Goal: Task Accomplishment & Management: Complete application form

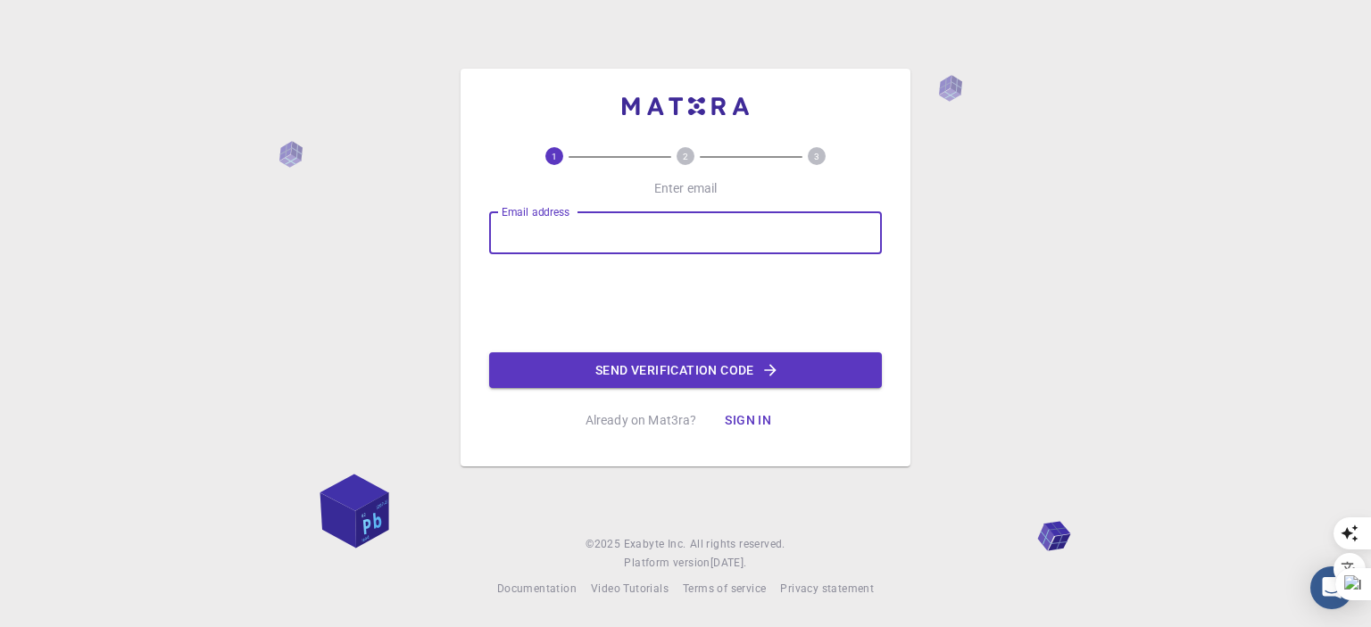
type input "[EMAIL_ADDRESS][DOMAIN_NAME]"
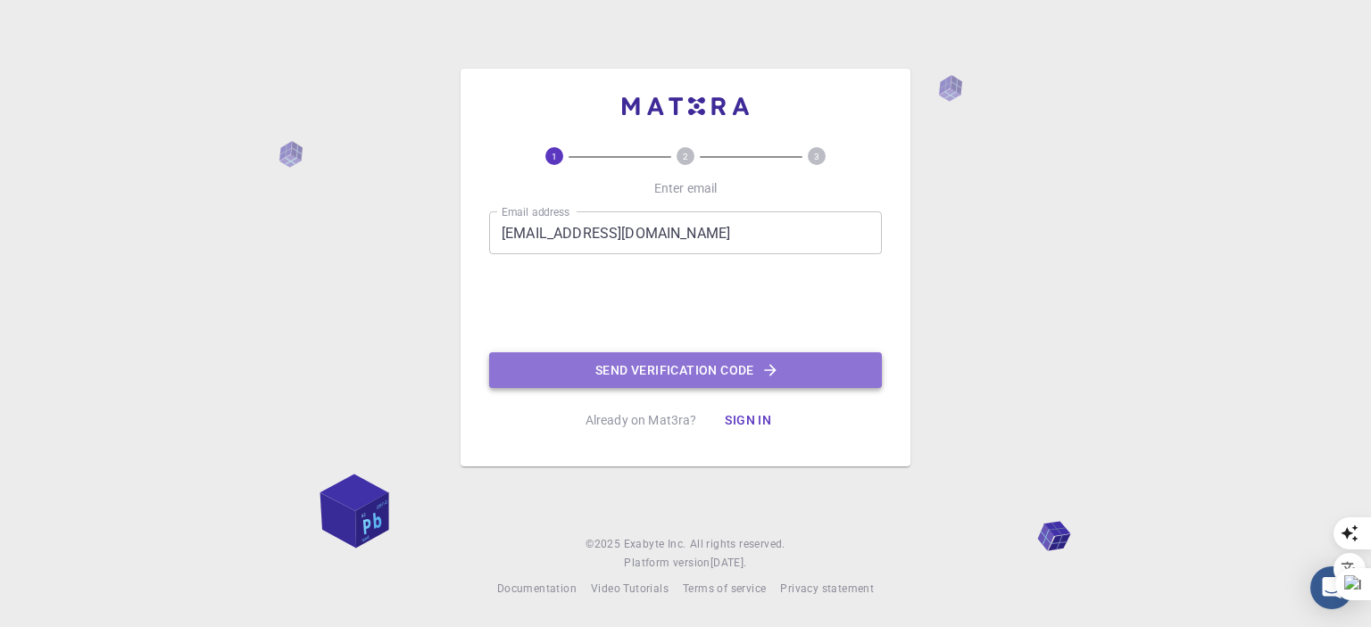
click at [727, 367] on button "Send verification code" at bounding box center [685, 371] width 393 height 36
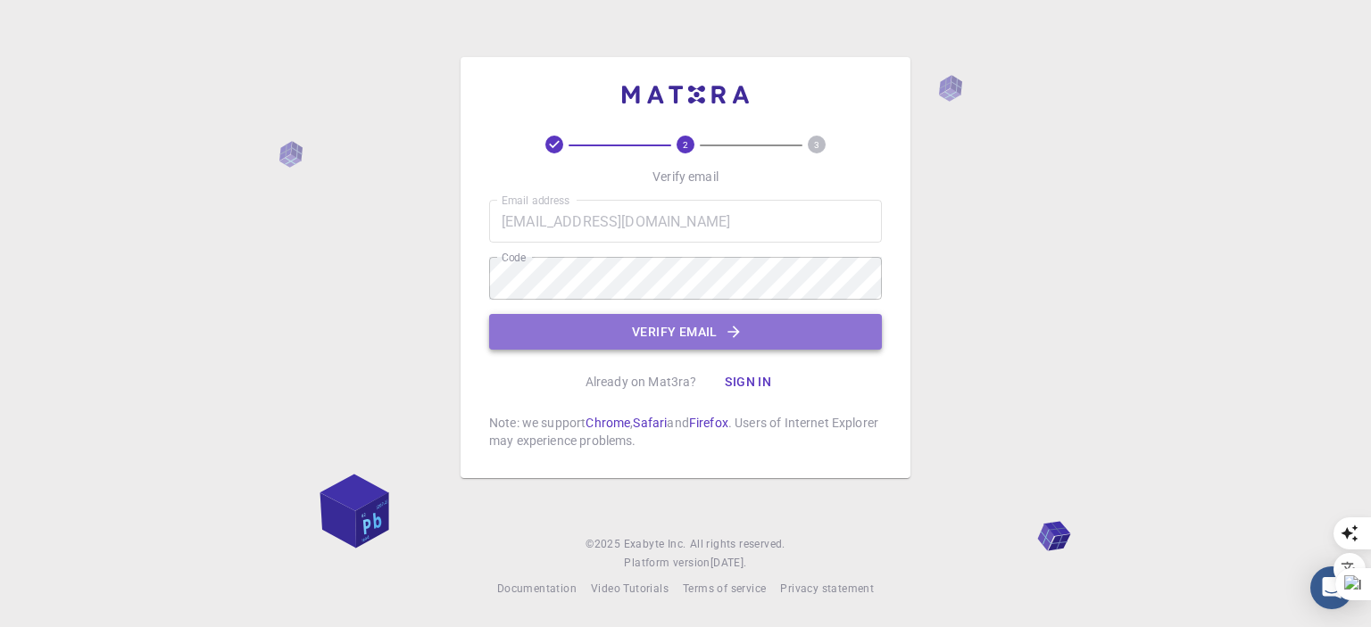
click at [703, 336] on button "Verify email" at bounding box center [685, 332] width 393 height 36
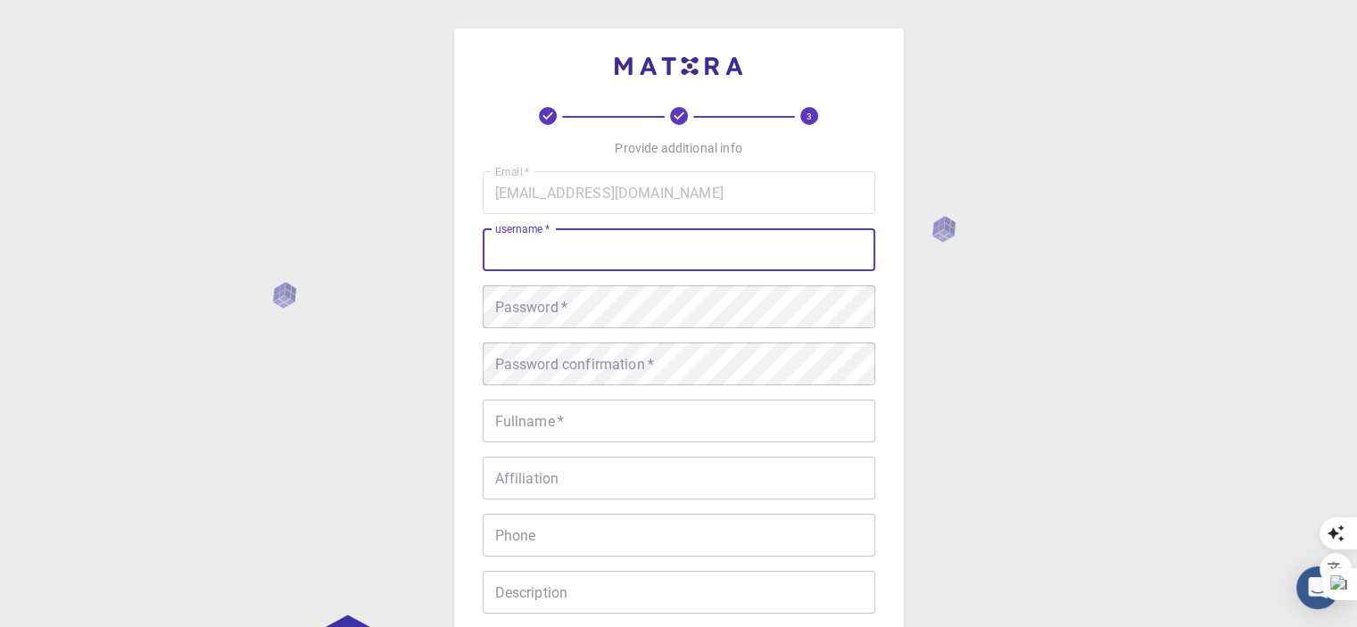
click at [535, 244] on input "username   *" at bounding box center [679, 249] width 393 height 43
type input "Samah"
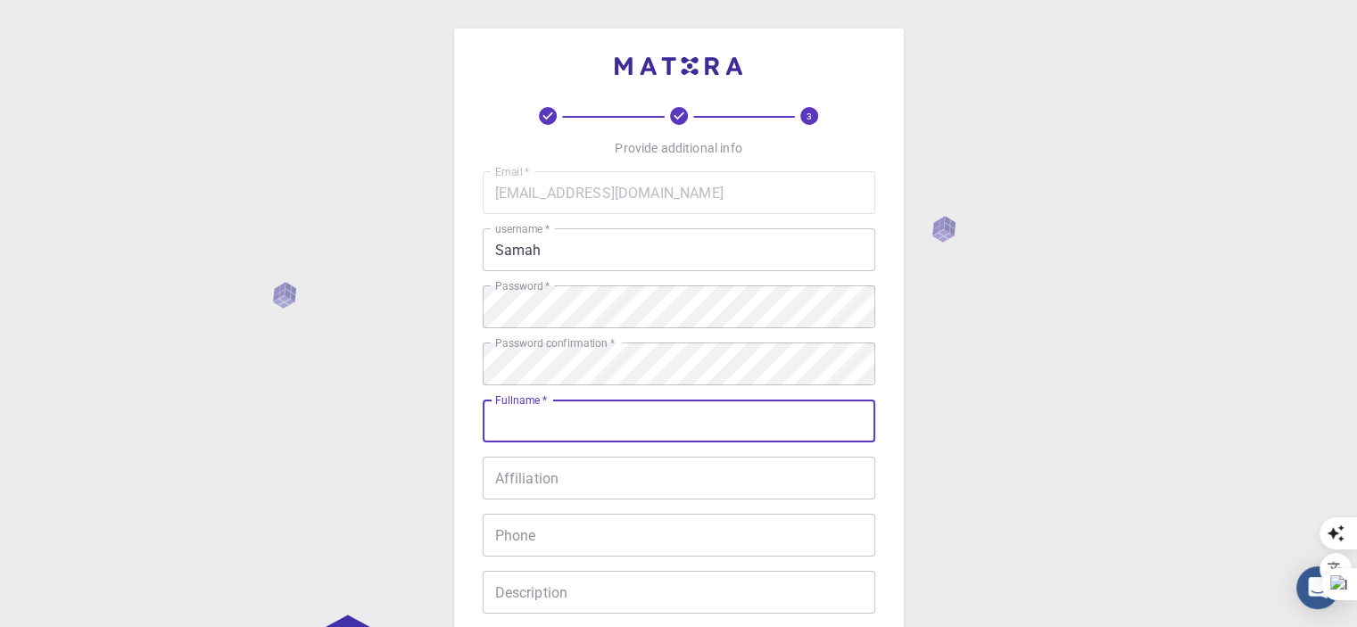
click at [525, 419] on input "Fullname   *" at bounding box center [679, 421] width 393 height 43
type input "[PERSON_NAME]"
type input "0172183078"
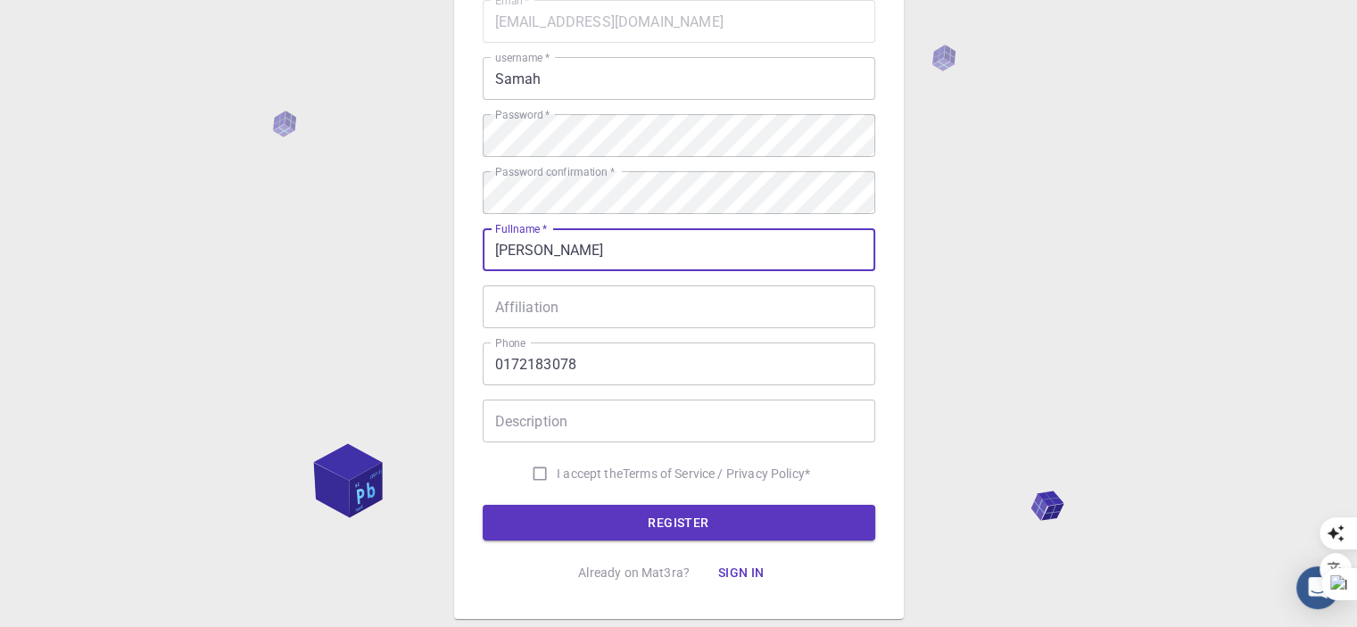
scroll to position [178, 0]
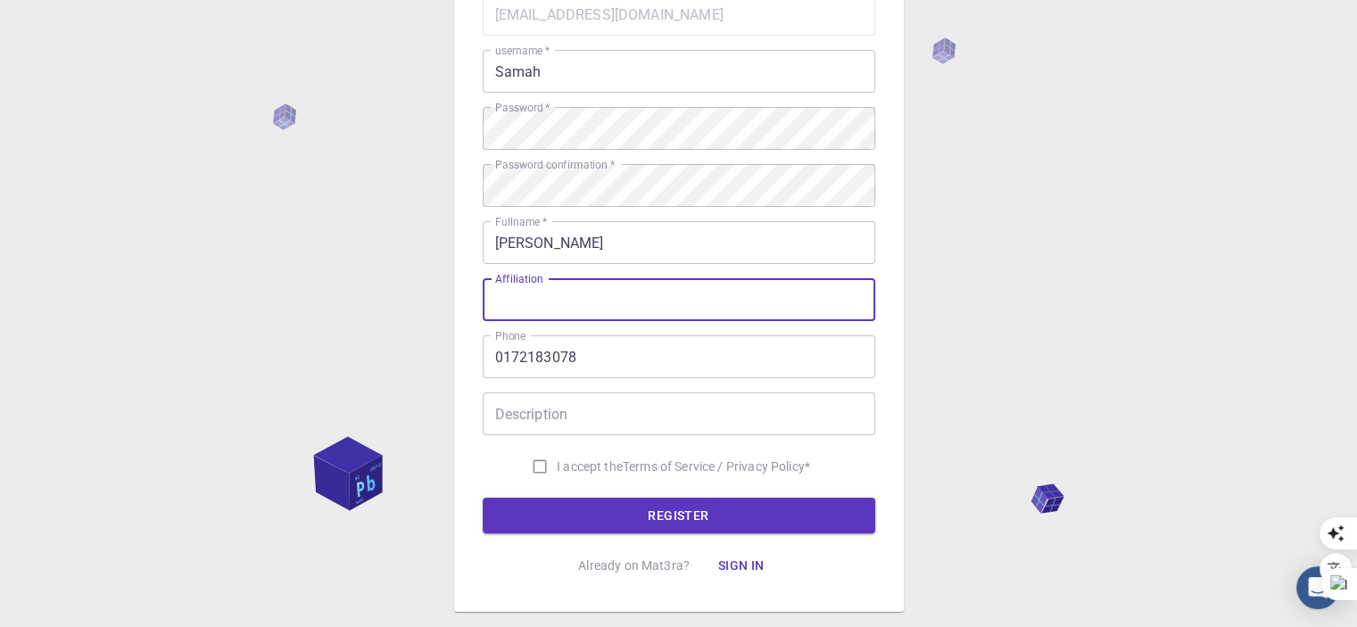
click at [514, 301] on input "Affiliation" at bounding box center [679, 299] width 393 height 43
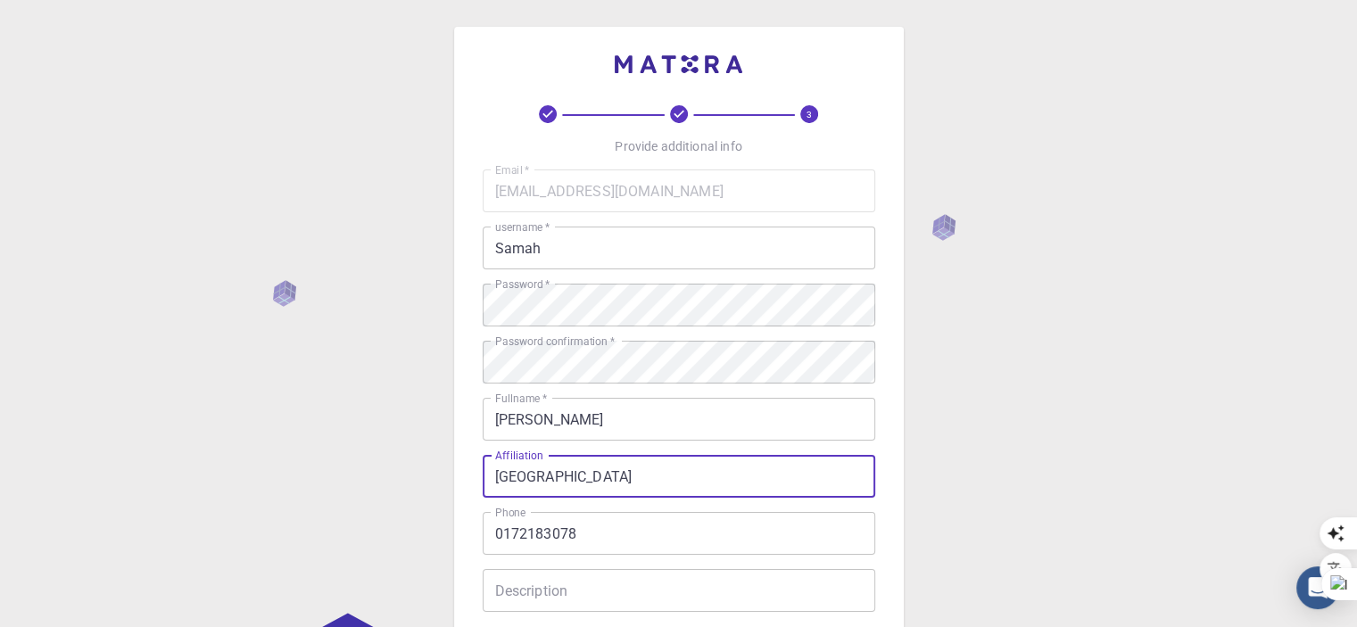
scroll to position [0, 0]
type input "[GEOGRAPHIC_DATA]"
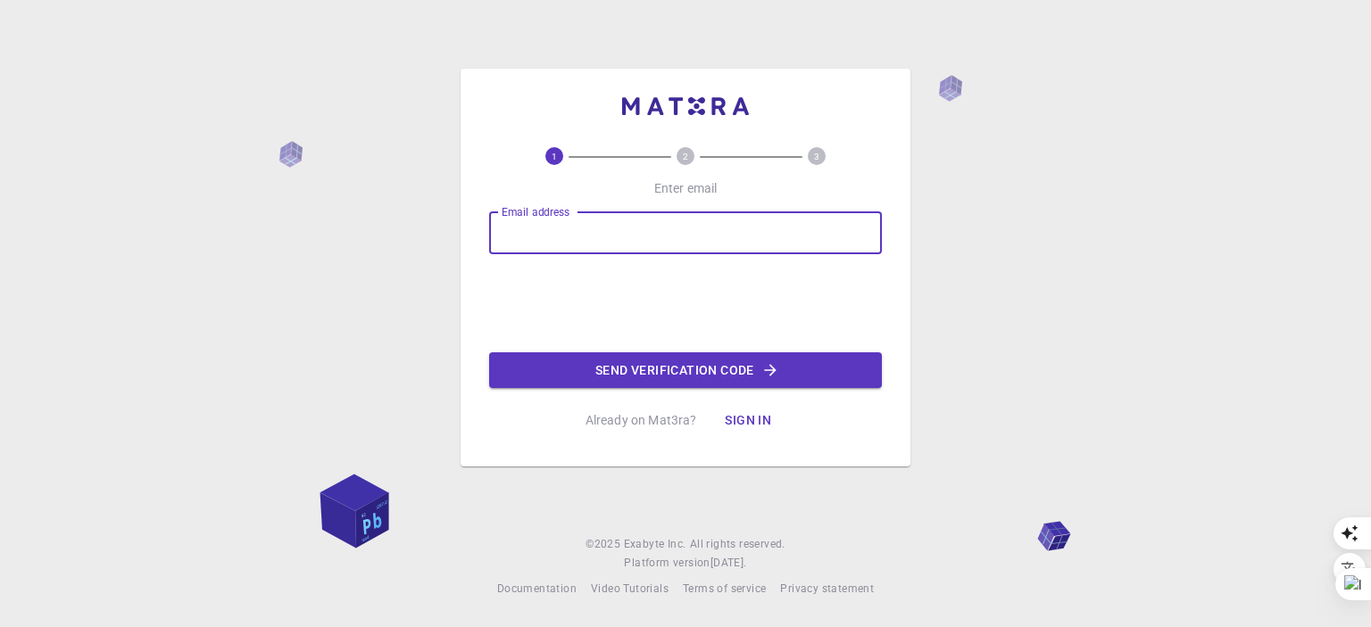
type input "[EMAIL_ADDRESS][PERSON_NAME][DOMAIN_NAME]"
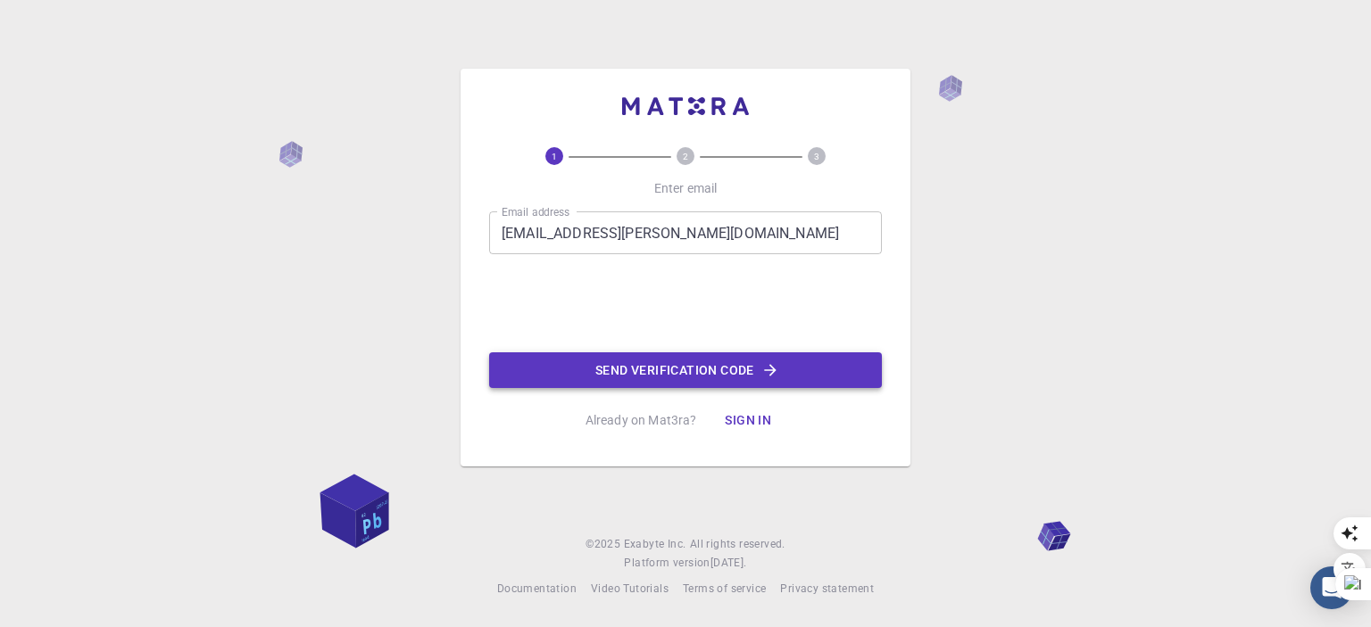
click at [677, 369] on button "Send verification code" at bounding box center [685, 371] width 393 height 36
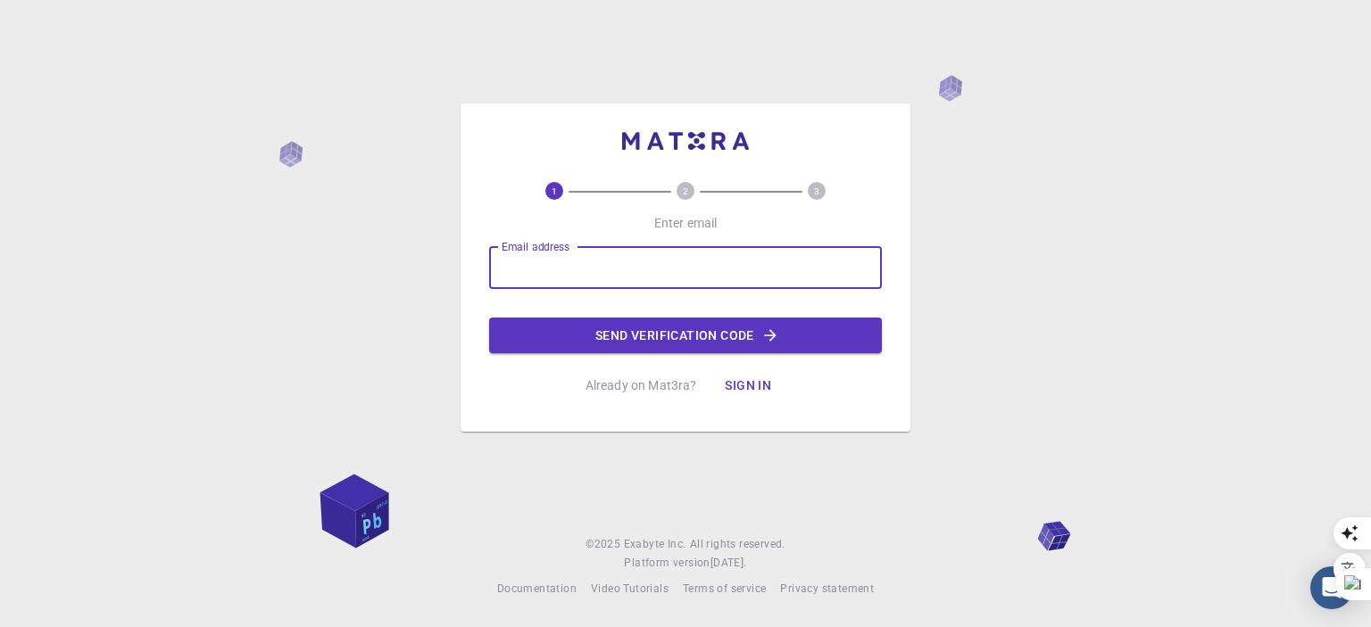
drag, startPoint x: 0, startPoint y: 0, endPoint x: 507, endPoint y: 267, distance: 572.9
click at [507, 267] on input "Email address" at bounding box center [685, 267] width 393 height 43
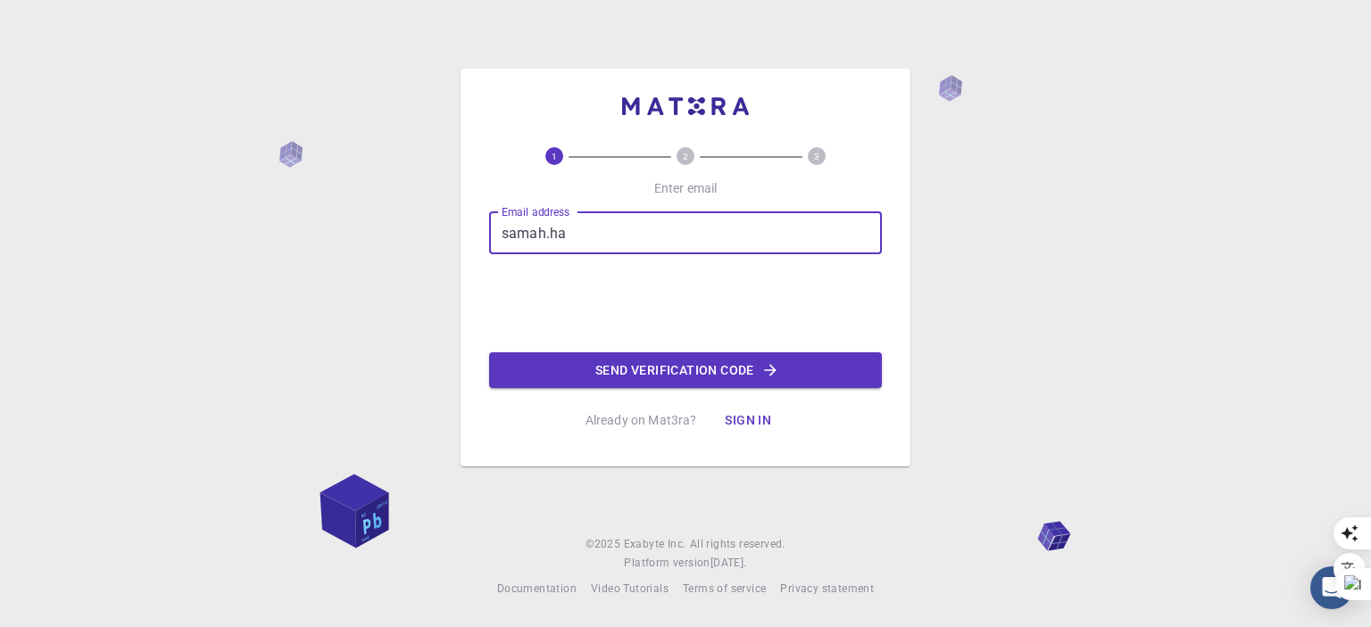
type input "[EMAIL_ADDRESS][PERSON_NAME][DOMAIN_NAME]"
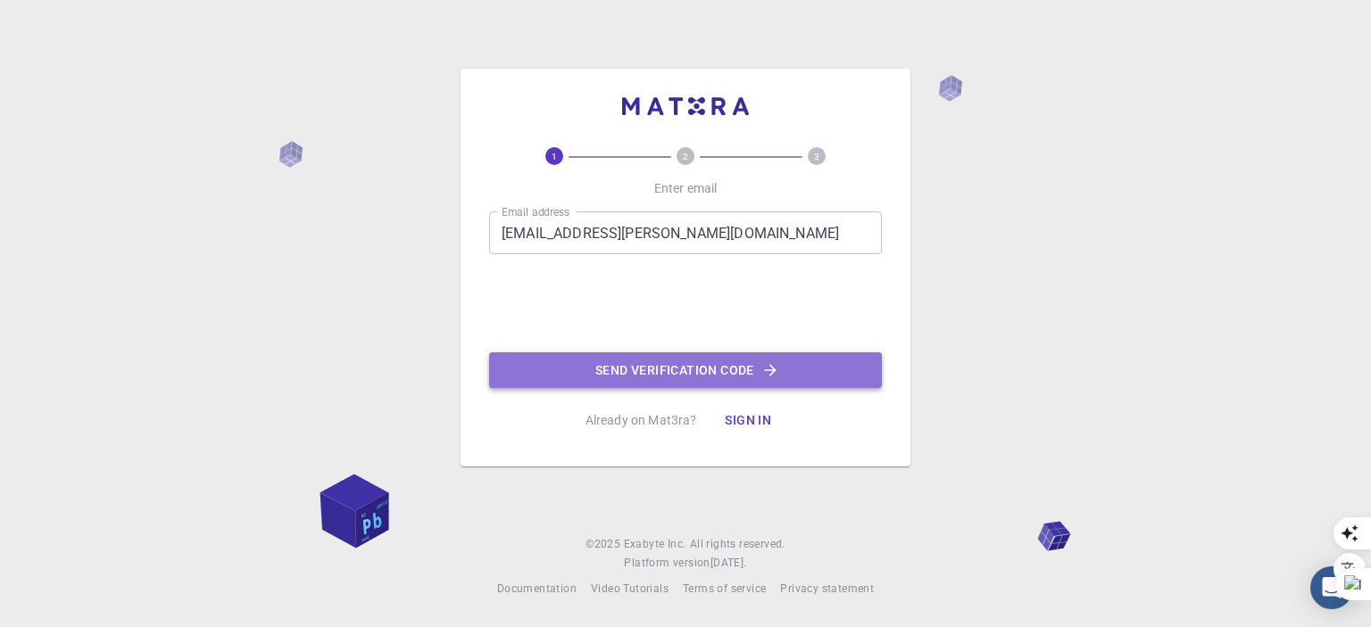
click at [610, 367] on button "Send verification code" at bounding box center [685, 371] width 393 height 36
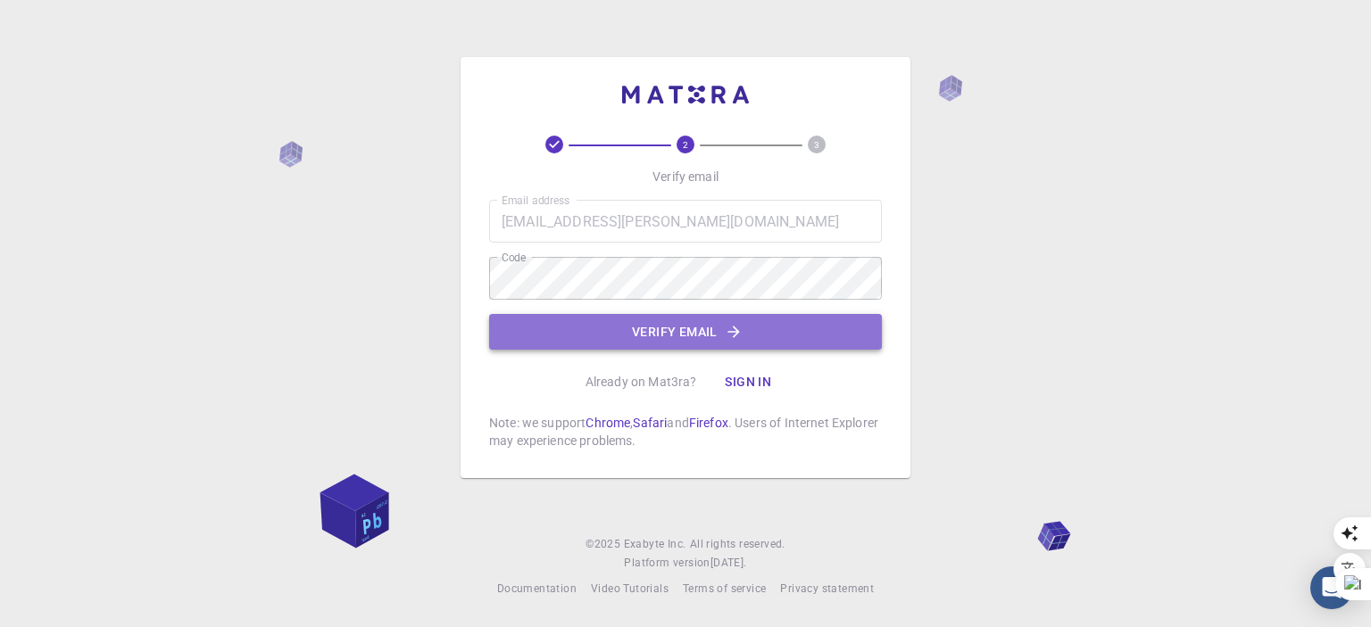
click at [650, 331] on button "Verify email" at bounding box center [685, 332] width 393 height 36
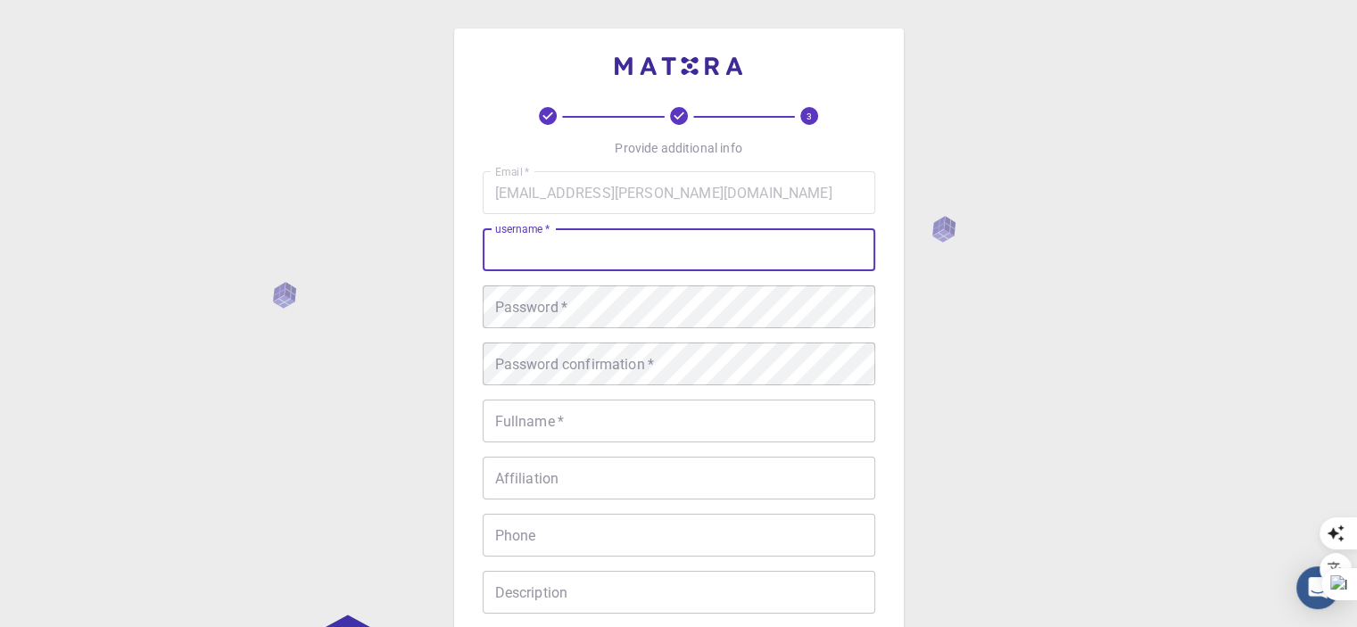
click at [521, 253] on input "username   *" at bounding box center [679, 249] width 393 height 43
type input "Samah"
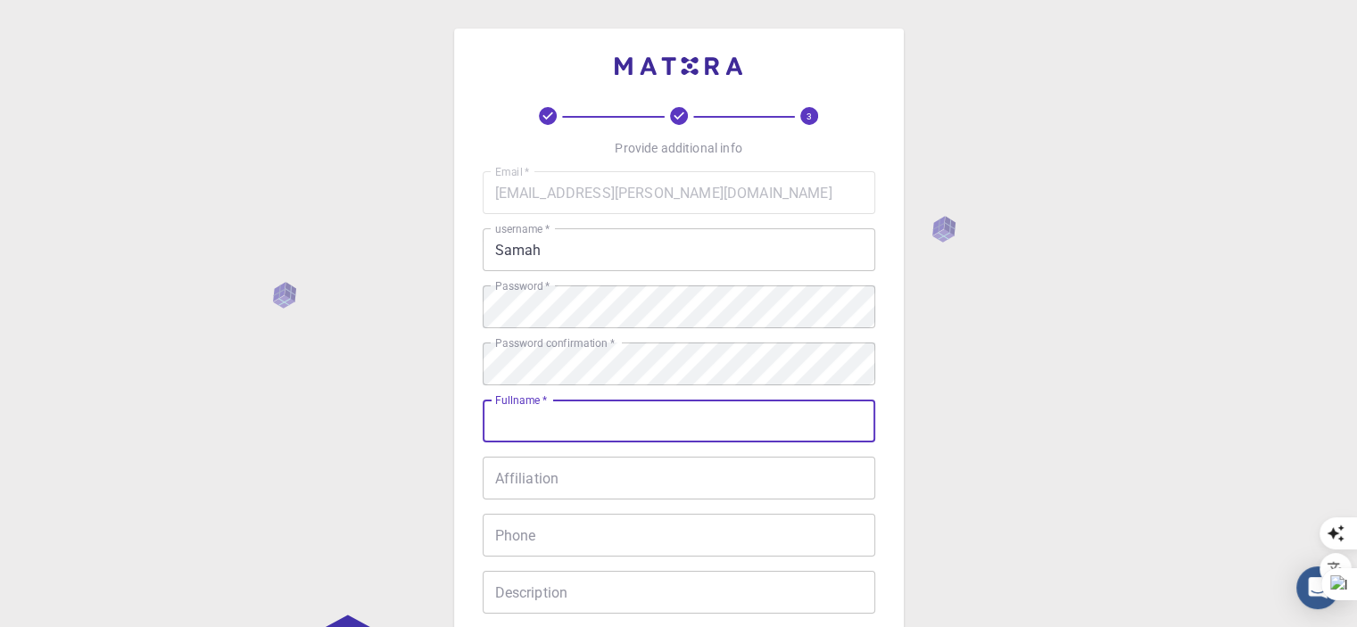
click at [518, 430] on input "Fullname   *" at bounding box center [679, 421] width 393 height 43
type input "Samah Hashim Khaleel"
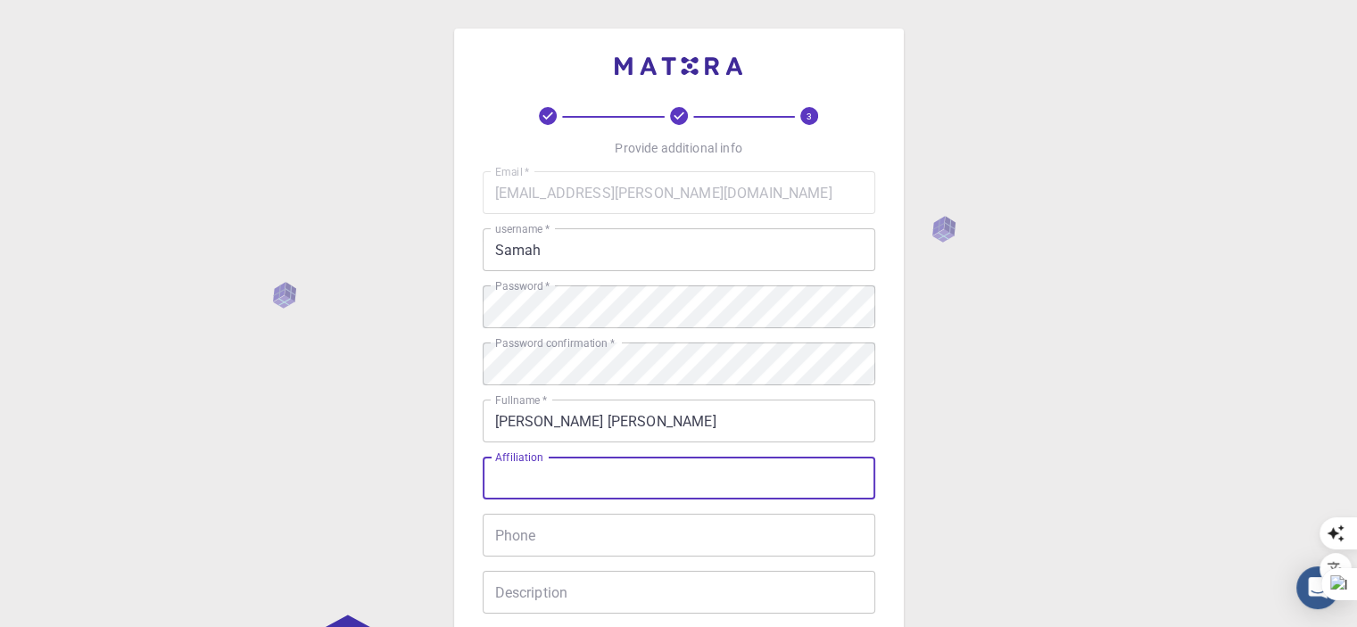
click at [530, 481] on input "Affiliation" at bounding box center [679, 478] width 393 height 43
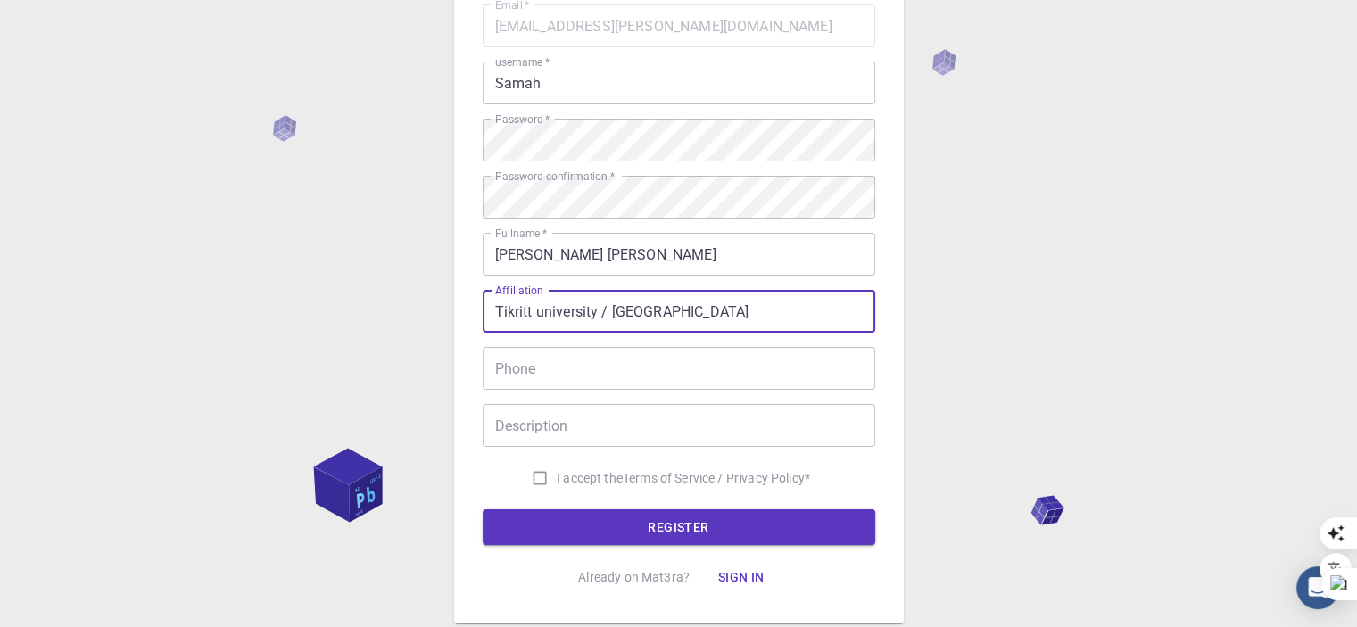
scroll to position [178, 0]
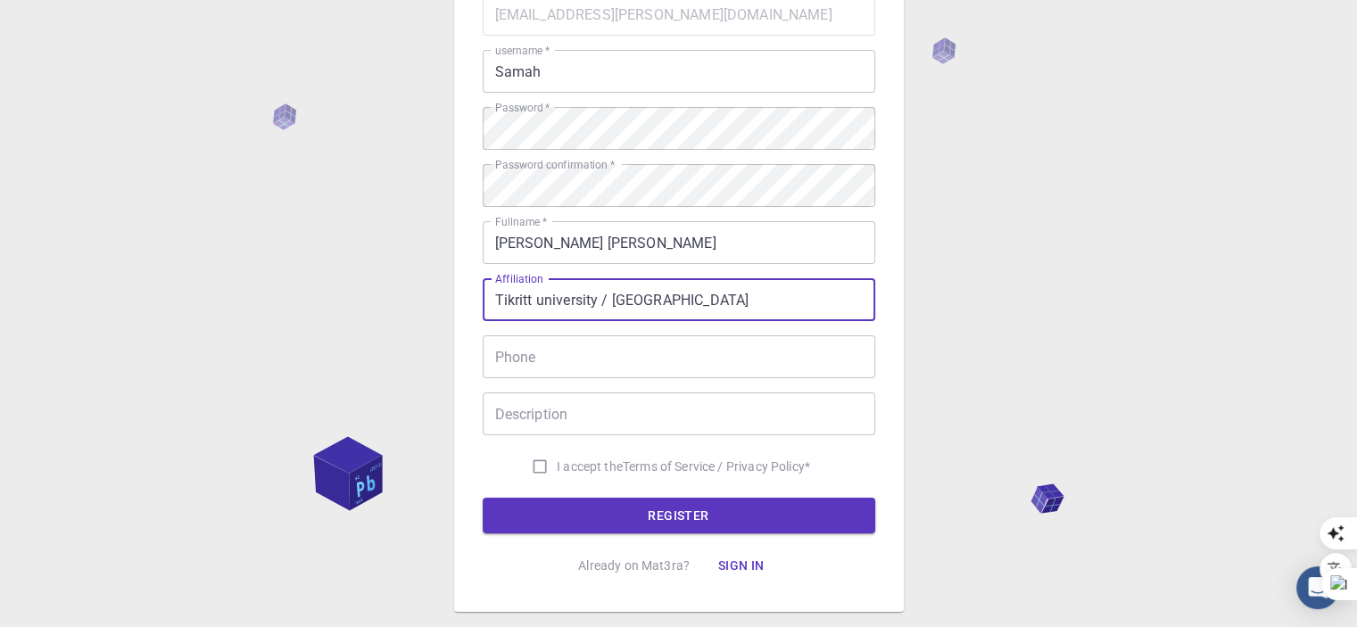
type input "Tikritt university / Iraq"
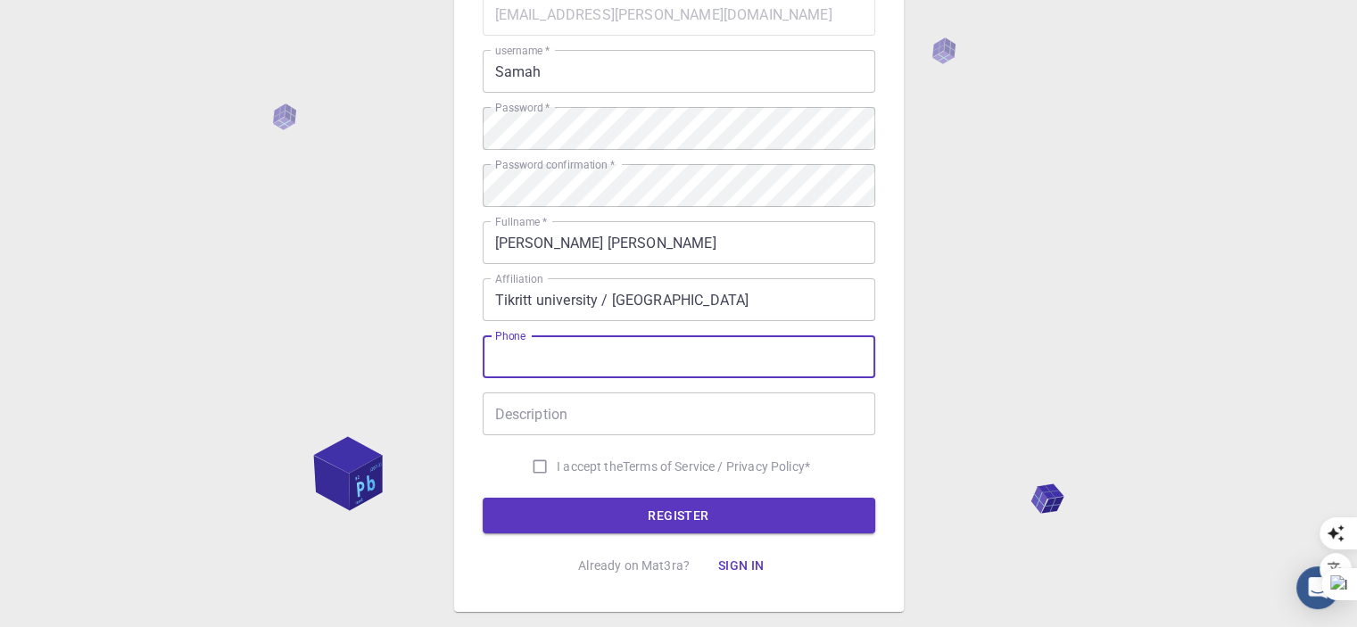
click at [527, 356] on input "Phone" at bounding box center [679, 357] width 393 height 43
click at [503, 357] on input "07747741033" at bounding box center [679, 357] width 393 height 43
type input "+9647747741033"
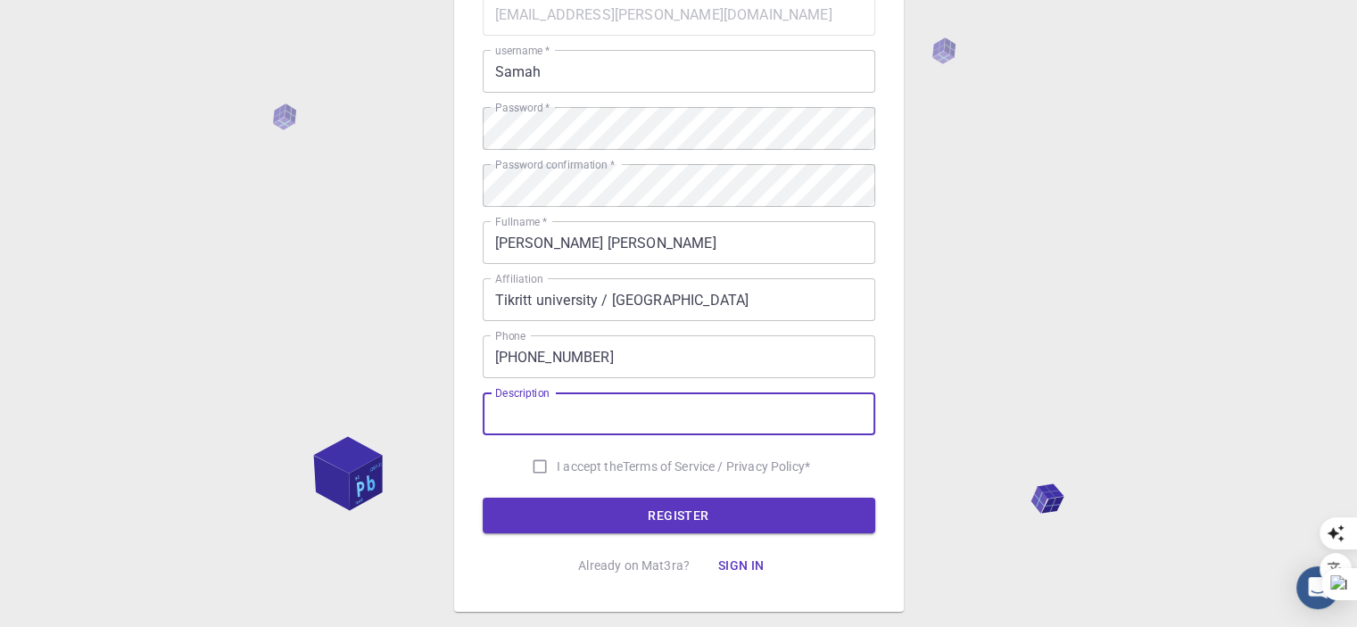
click at [521, 419] on input "Description" at bounding box center [679, 414] width 393 height 43
type input "researcher"
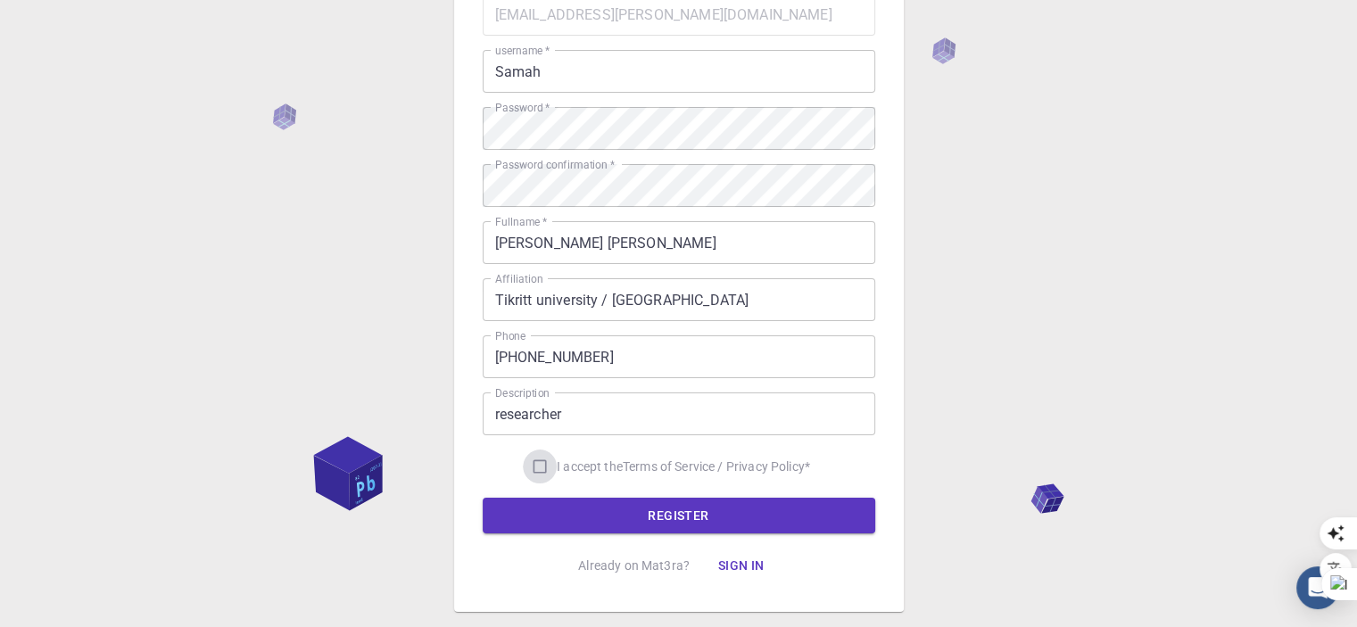
click at [539, 467] on input "I accept the Terms of Service / Privacy Policy *" at bounding box center [540, 467] width 34 height 34
checkbox input "true"
click at [681, 513] on button "REGISTER" at bounding box center [679, 516] width 393 height 36
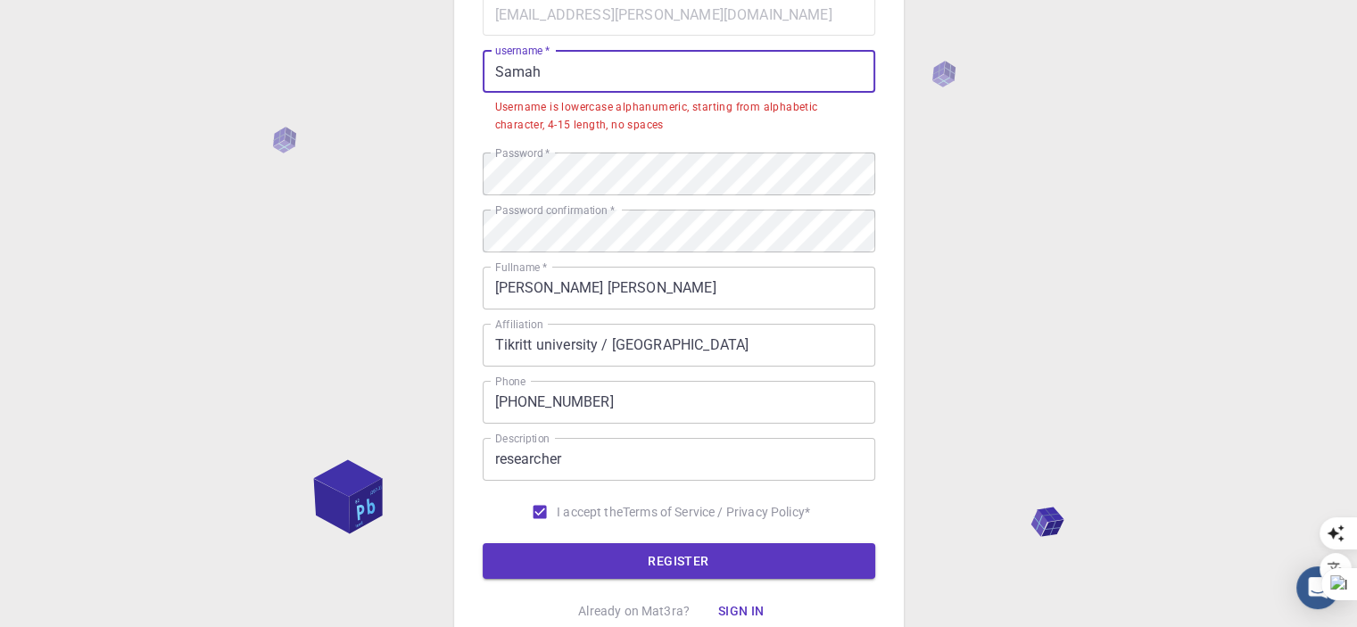
click at [539, 70] on input "Samah" at bounding box center [679, 71] width 393 height 43
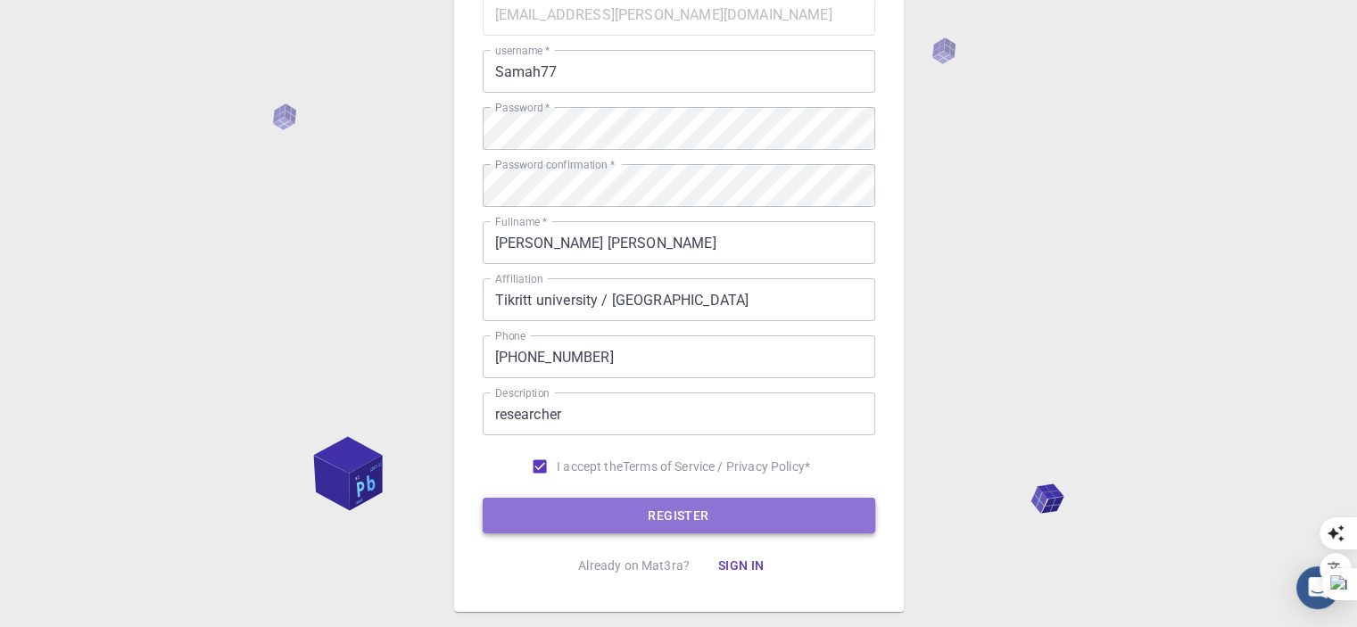
click at [672, 510] on button "REGISTER" at bounding box center [679, 516] width 393 height 36
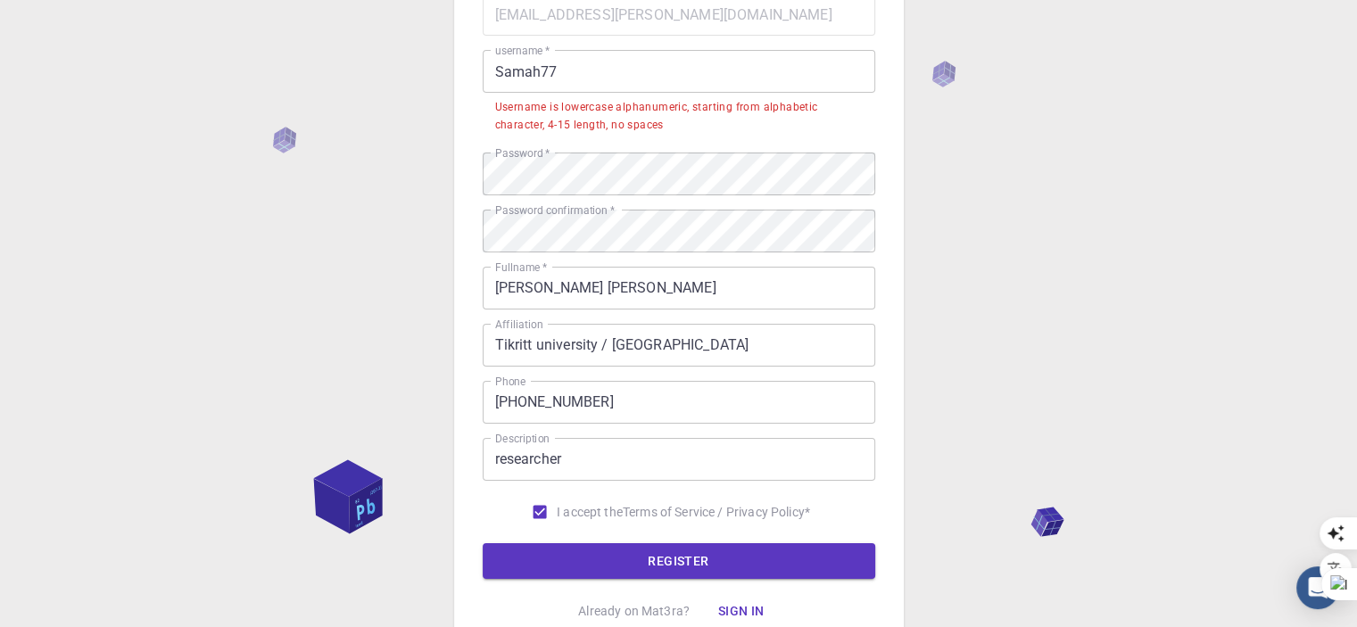
click at [560, 70] on input "Samah77" at bounding box center [679, 71] width 393 height 43
click at [553, 65] on input "Samah77" at bounding box center [679, 71] width 393 height 43
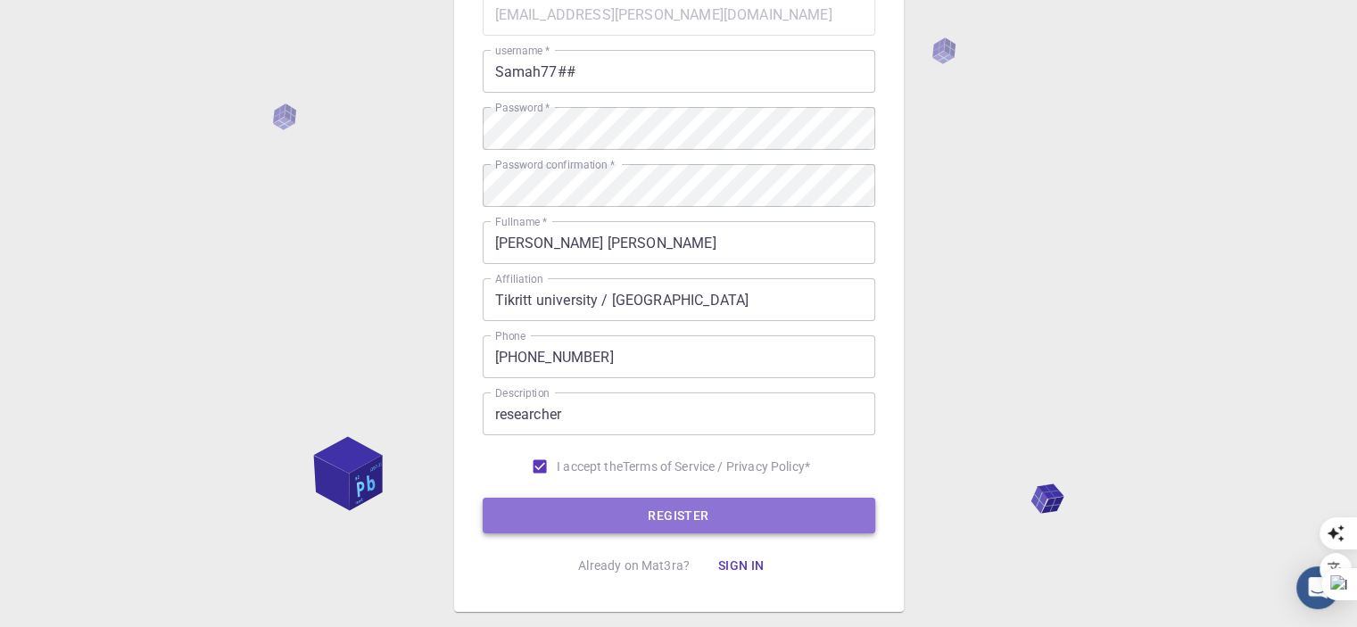
click at [685, 514] on button "REGISTER" at bounding box center [679, 516] width 393 height 36
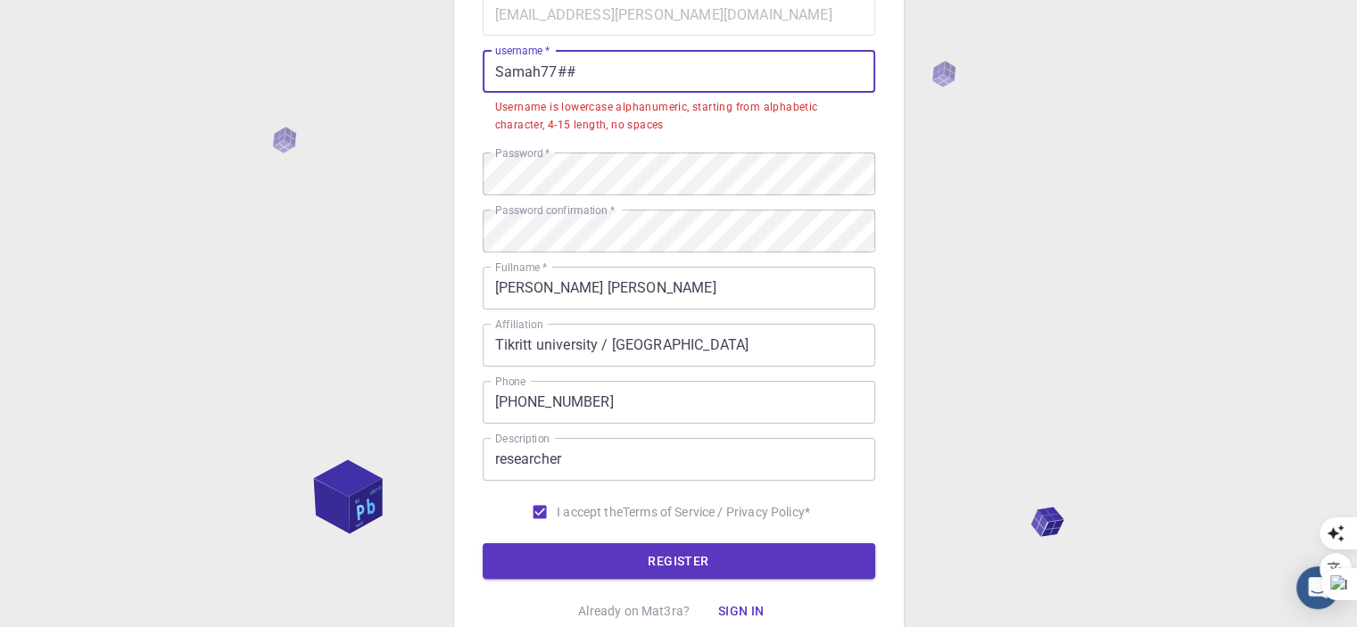
click at [500, 69] on input "Samah77##" at bounding box center [679, 71] width 393 height 43
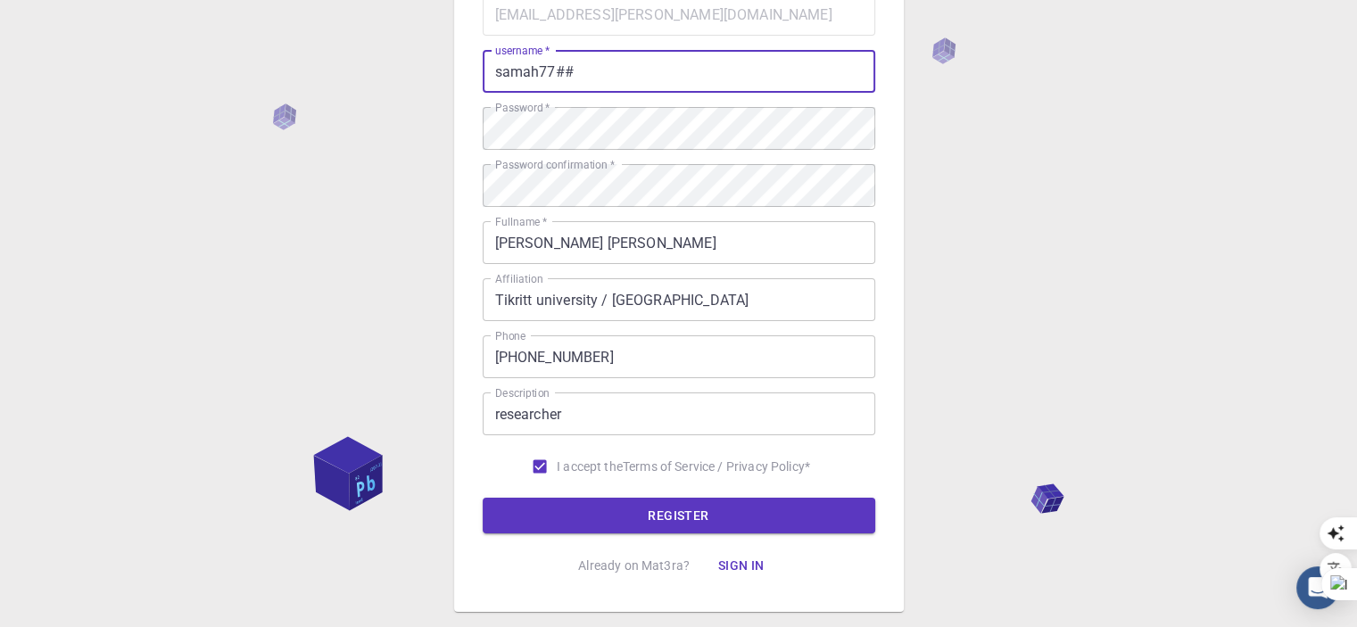
click at [577, 73] on input "samah77##" at bounding box center [679, 71] width 393 height 43
type input "samah77"
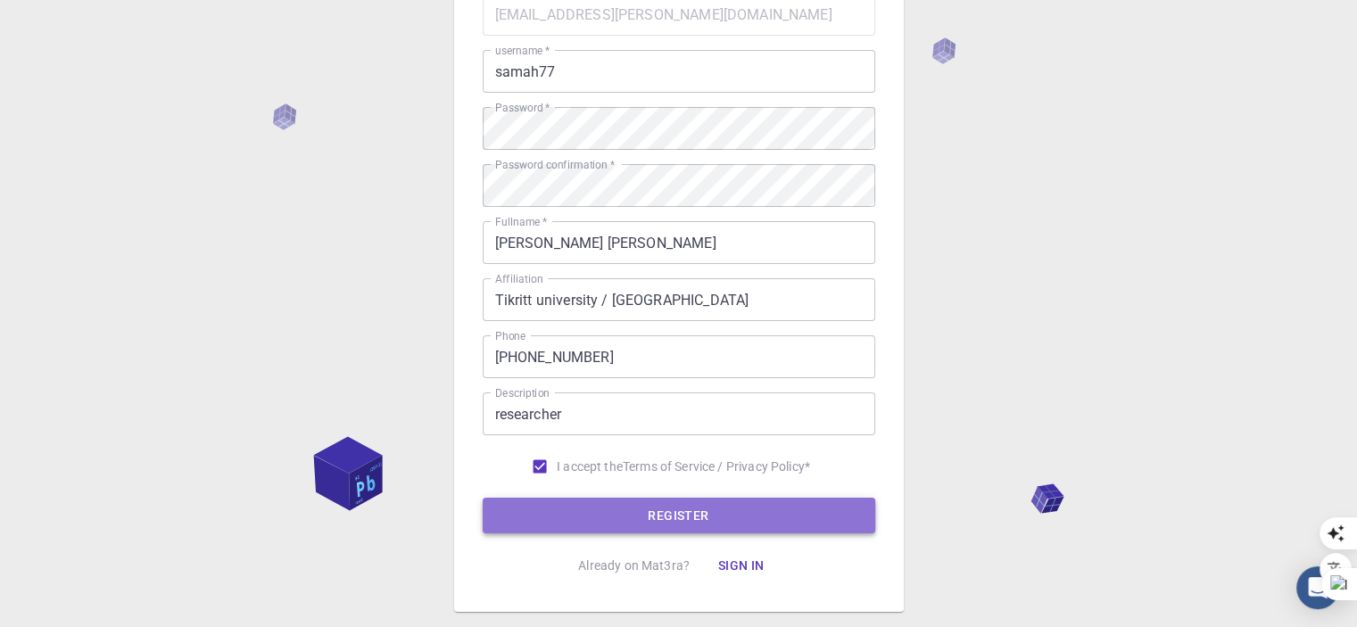
click at [666, 520] on button "REGISTER" at bounding box center [679, 516] width 393 height 36
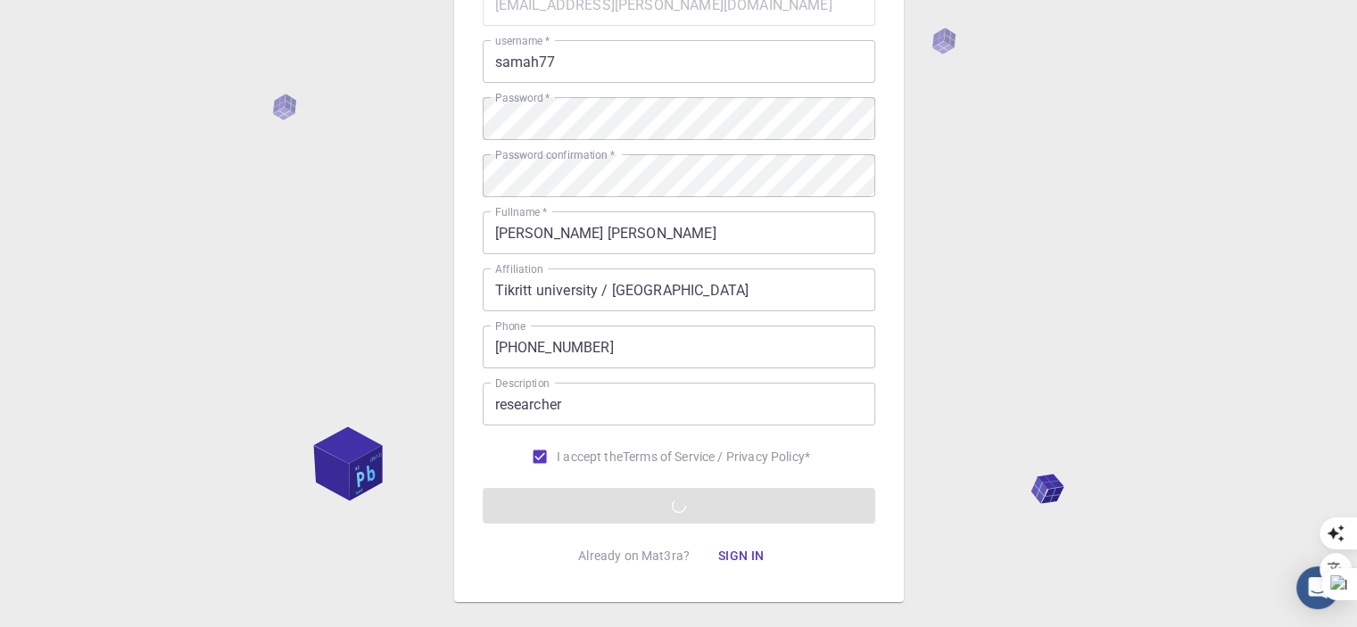
scroll to position [268, 0]
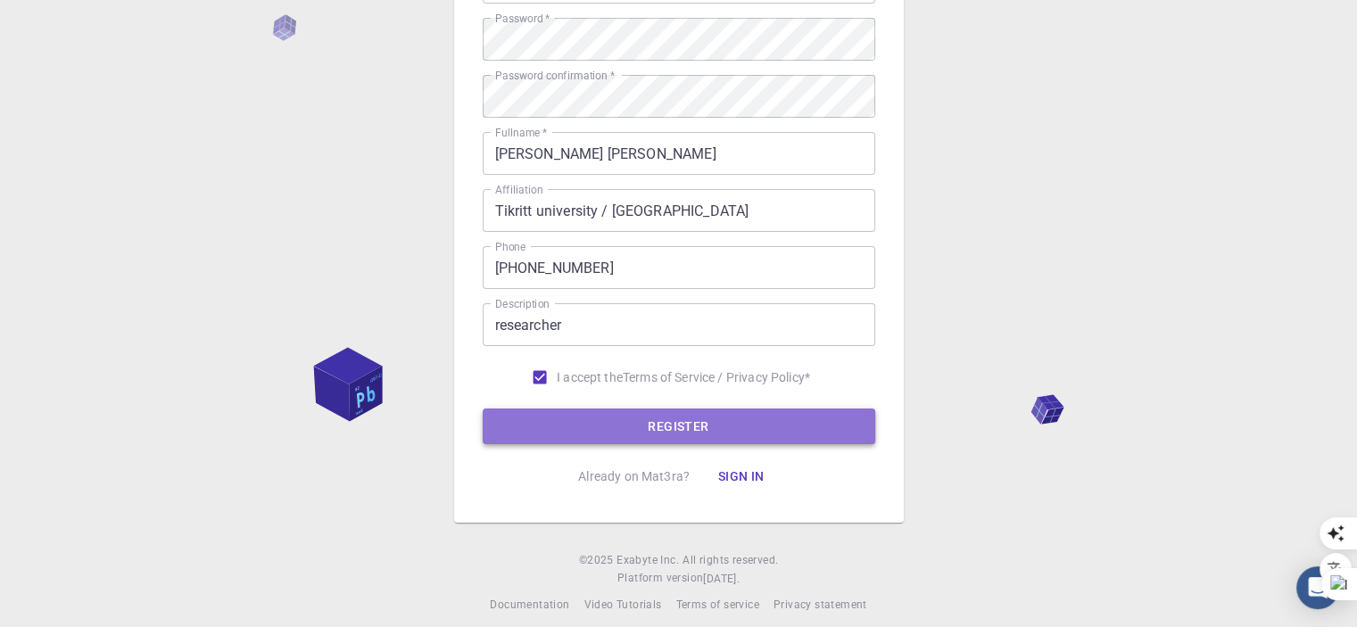
click at [713, 431] on button "REGISTER" at bounding box center [679, 427] width 393 height 36
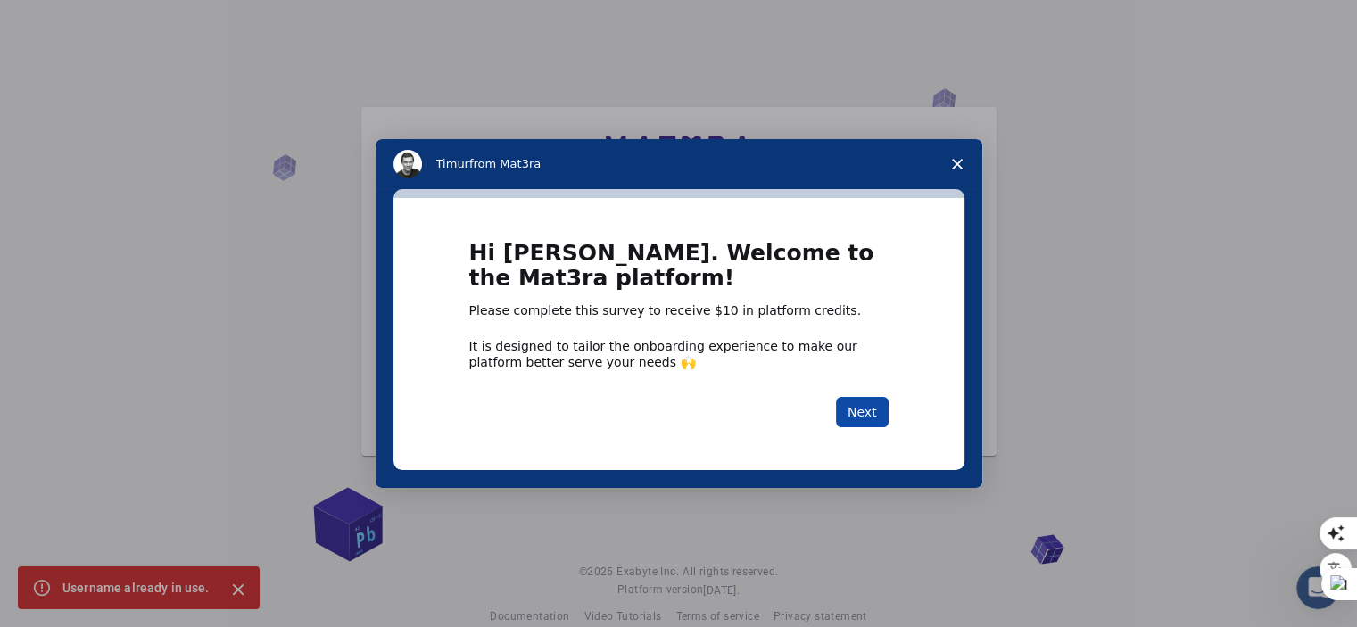
click at [860, 408] on button "Next" at bounding box center [862, 412] width 53 height 30
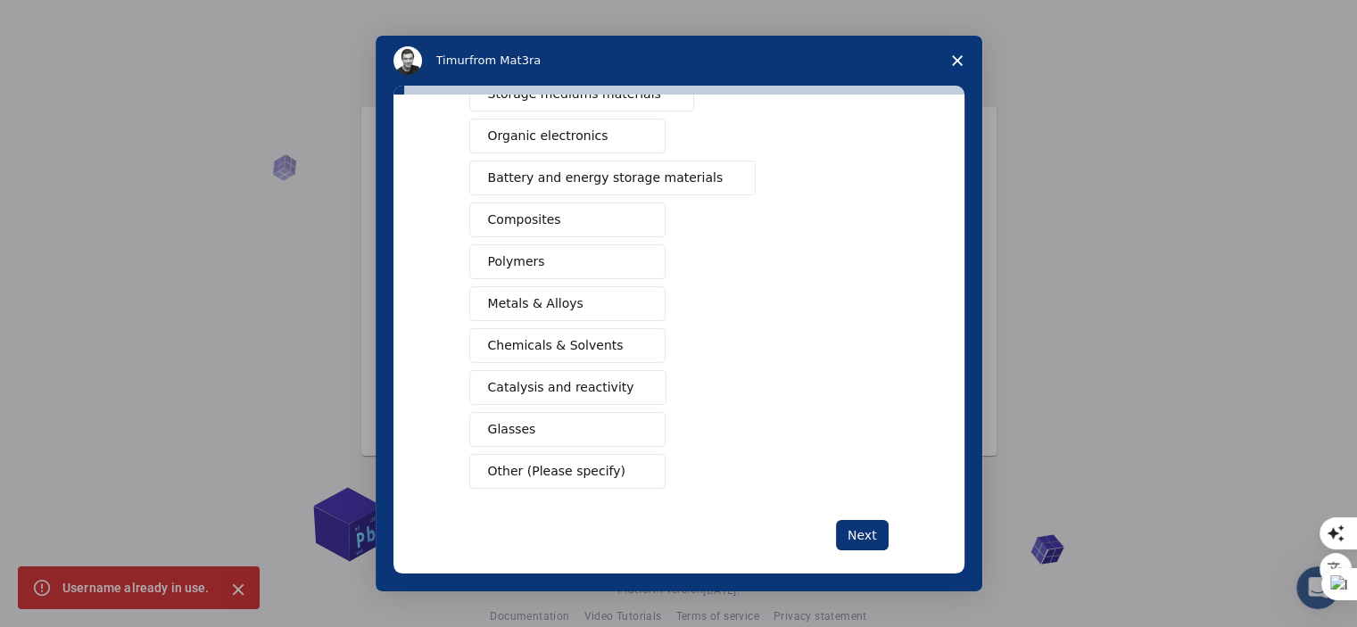
scroll to position [228, 0]
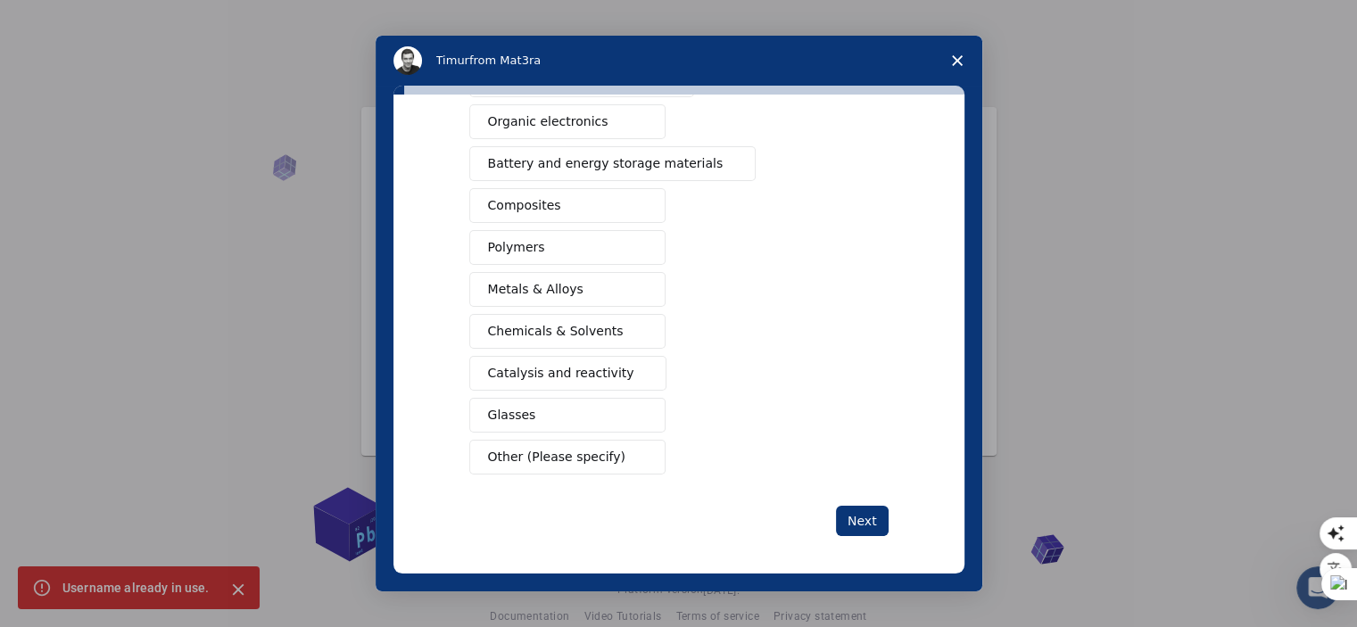
click at [586, 370] on span "Catalysis and reactivity" at bounding box center [561, 373] width 146 height 19
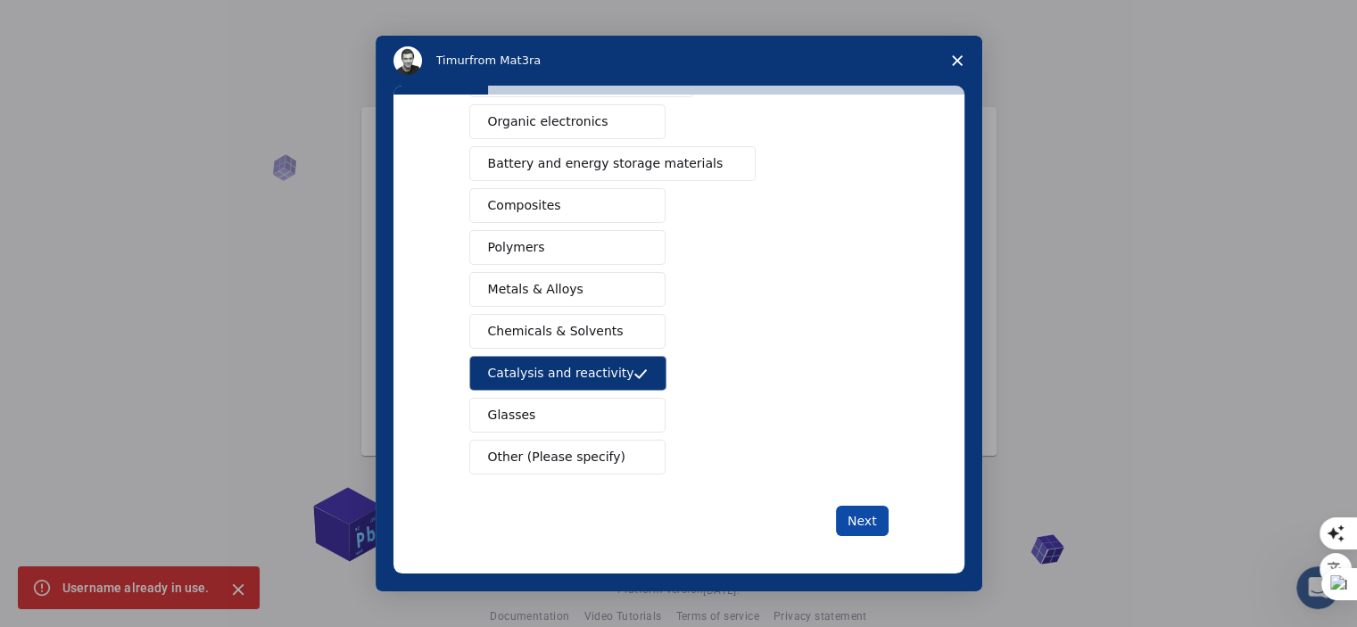
click at [862, 517] on button "Next" at bounding box center [862, 521] width 53 height 30
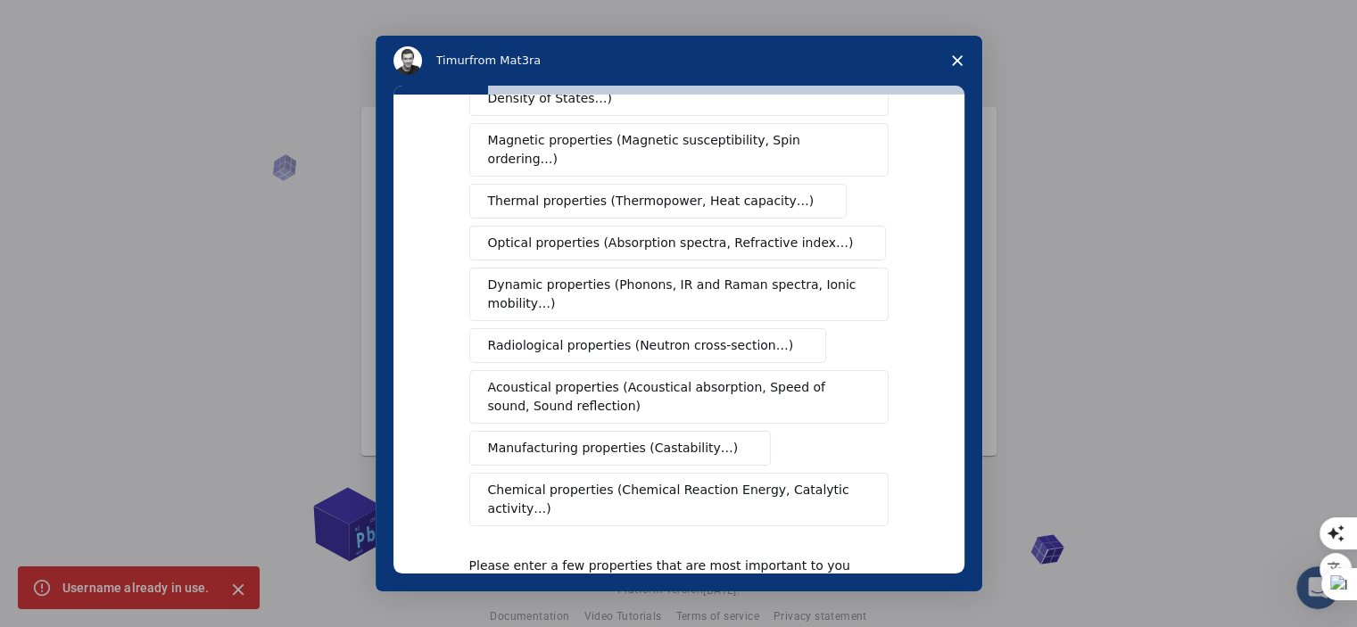
scroll to position [178, 0]
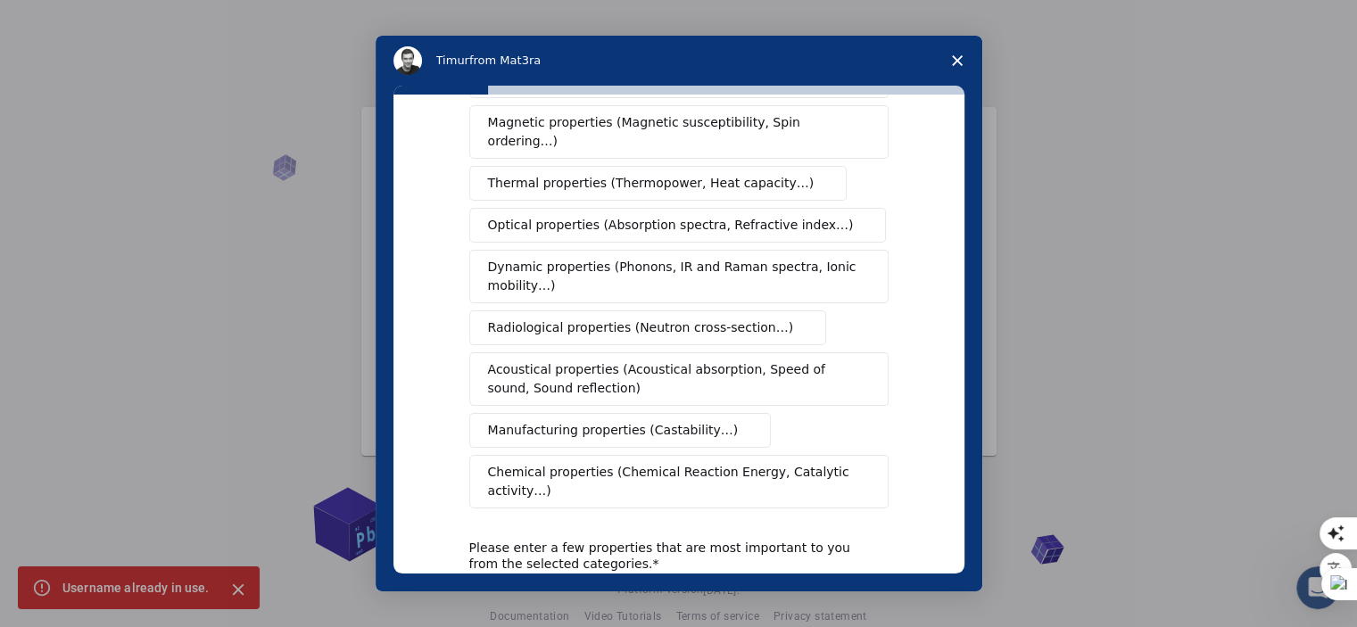
click at [675, 463] on span "Chemical properties (Chemical Reaction Energy, Catalytic activity…)" at bounding box center [672, 481] width 369 height 37
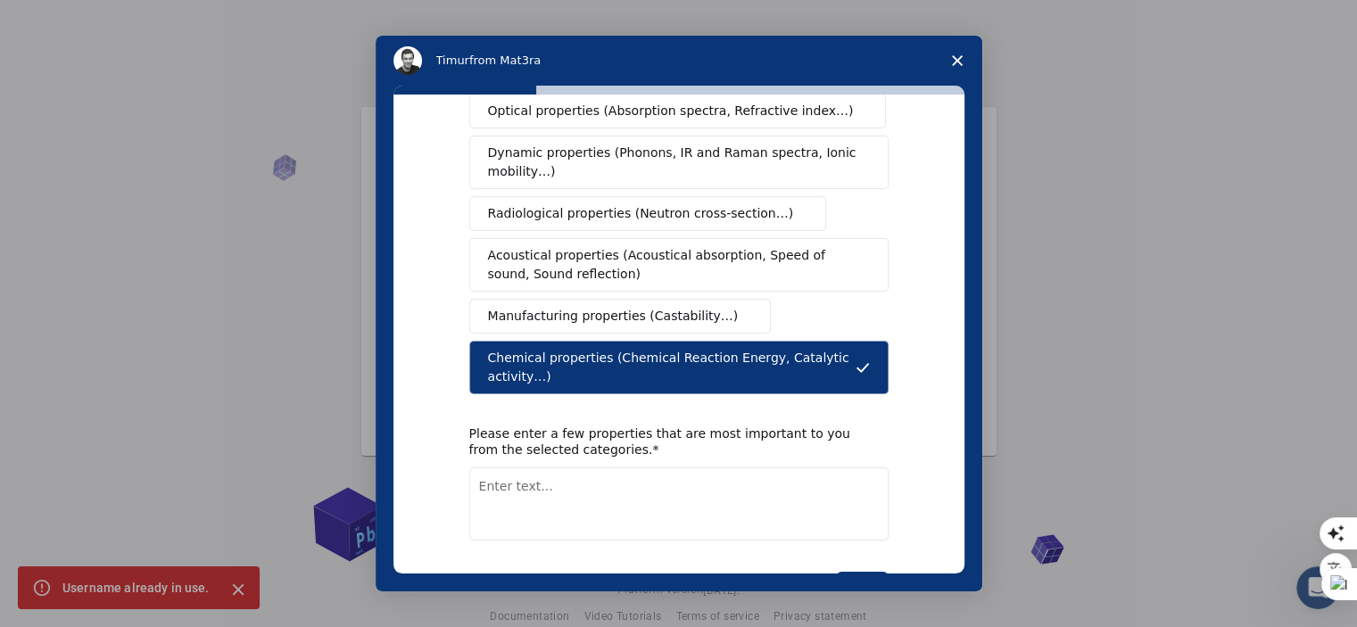
scroll to position [321, 0]
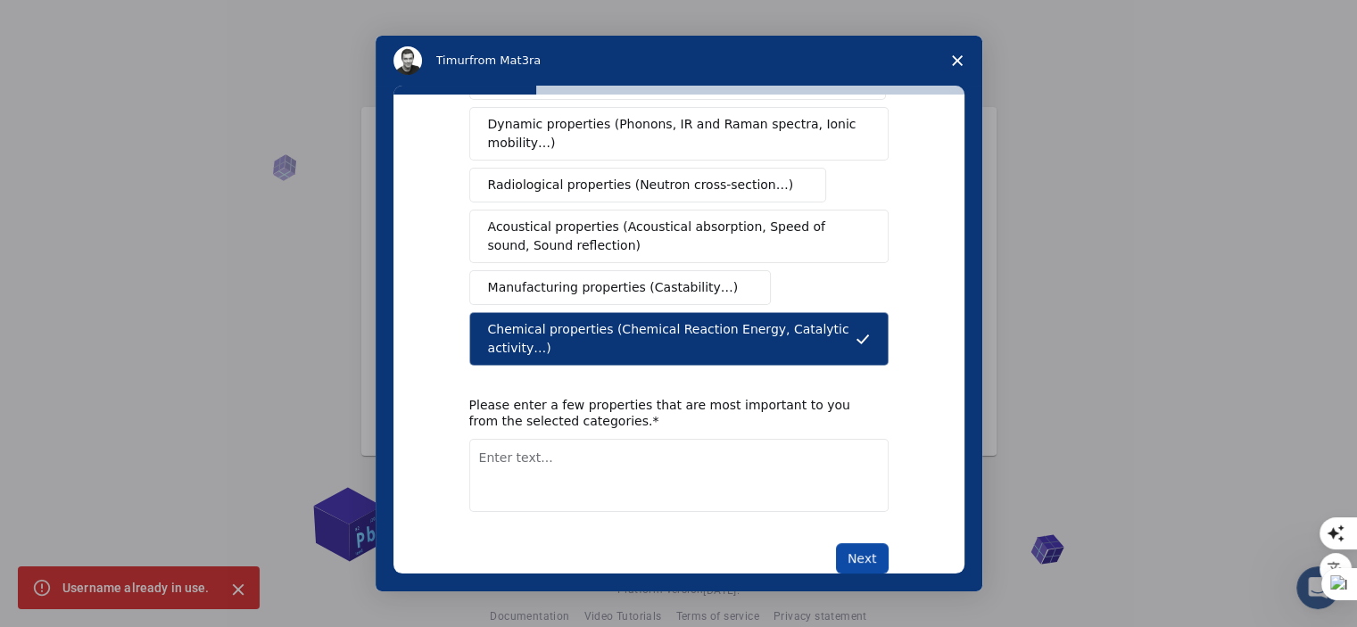
click at [869, 544] on button "Next" at bounding box center [862, 559] width 53 height 30
click at [484, 442] on textarea "Enter text..." at bounding box center [678, 475] width 419 height 73
type textarea "ligand protein binding affinity, protein stability"
click at [844, 544] on button "Next" at bounding box center [862, 559] width 53 height 30
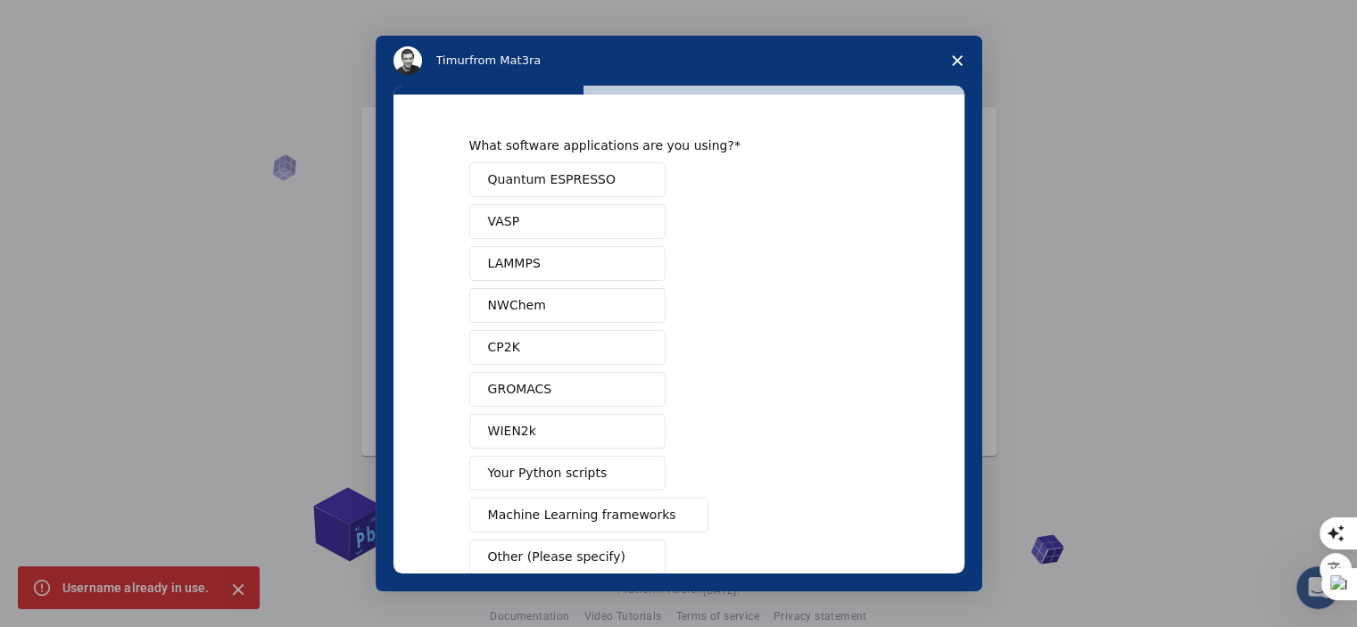
click at [530, 386] on span "GROMACS" at bounding box center [520, 389] width 64 height 19
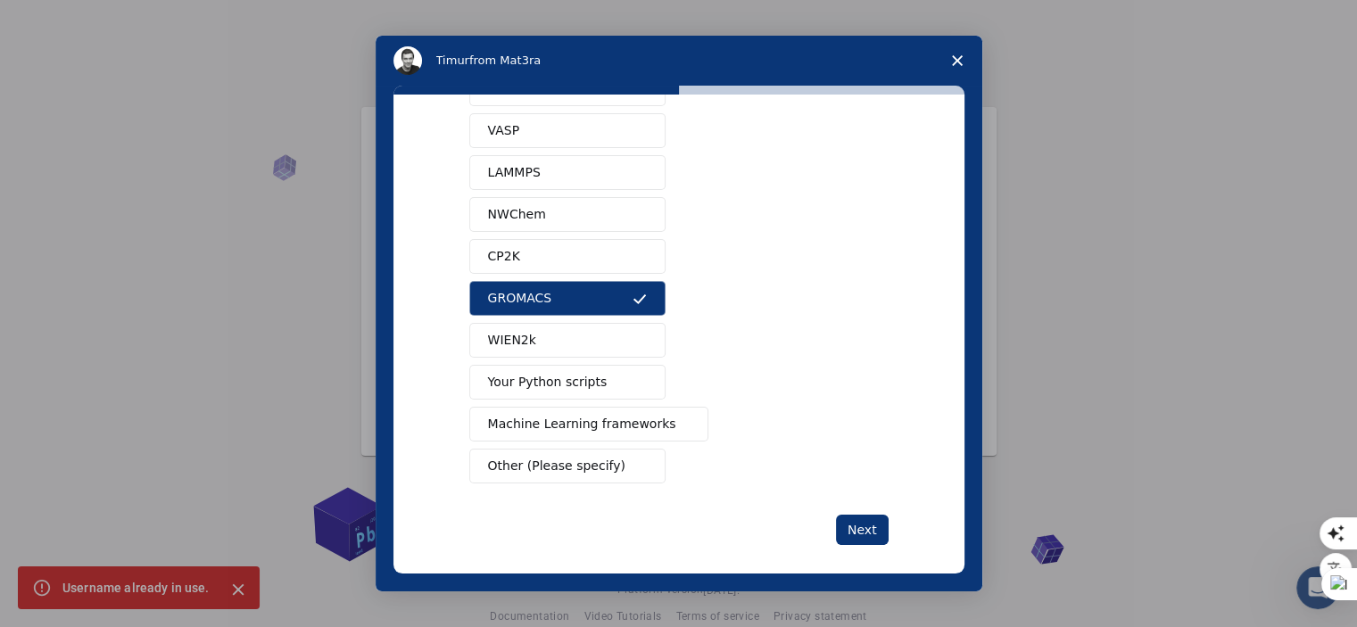
scroll to position [101, 0]
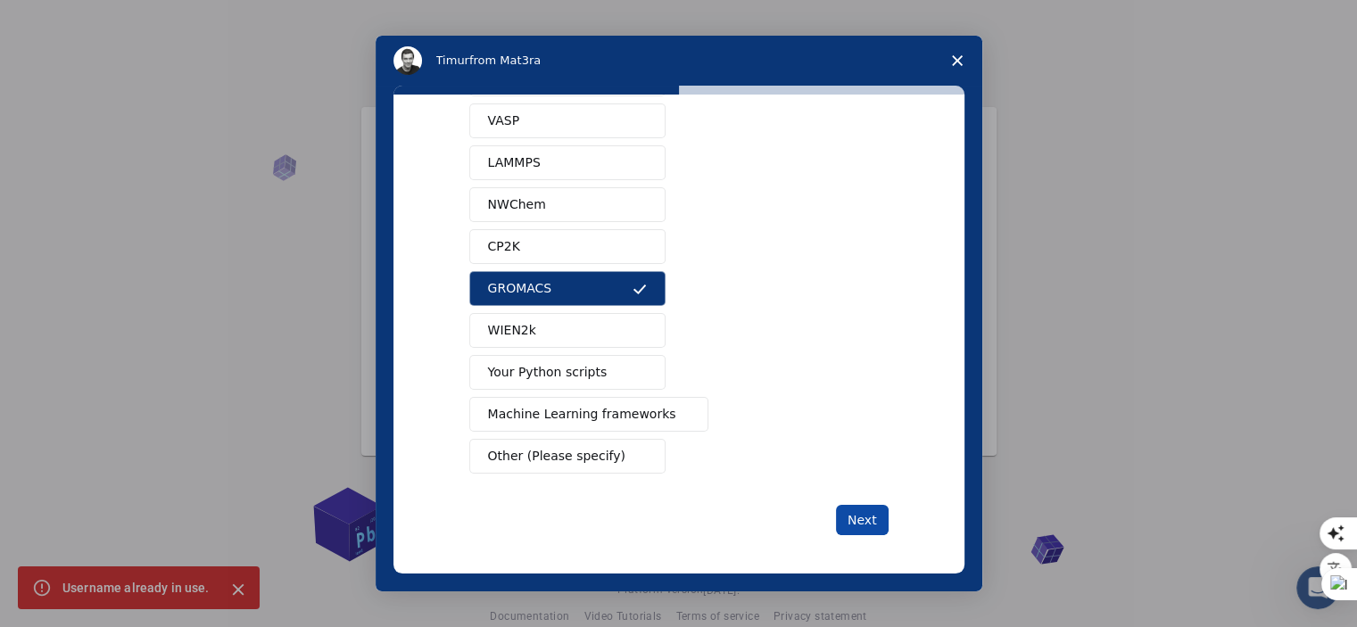
click at [868, 517] on button "Next" at bounding box center [862, 520] width 53 height 30
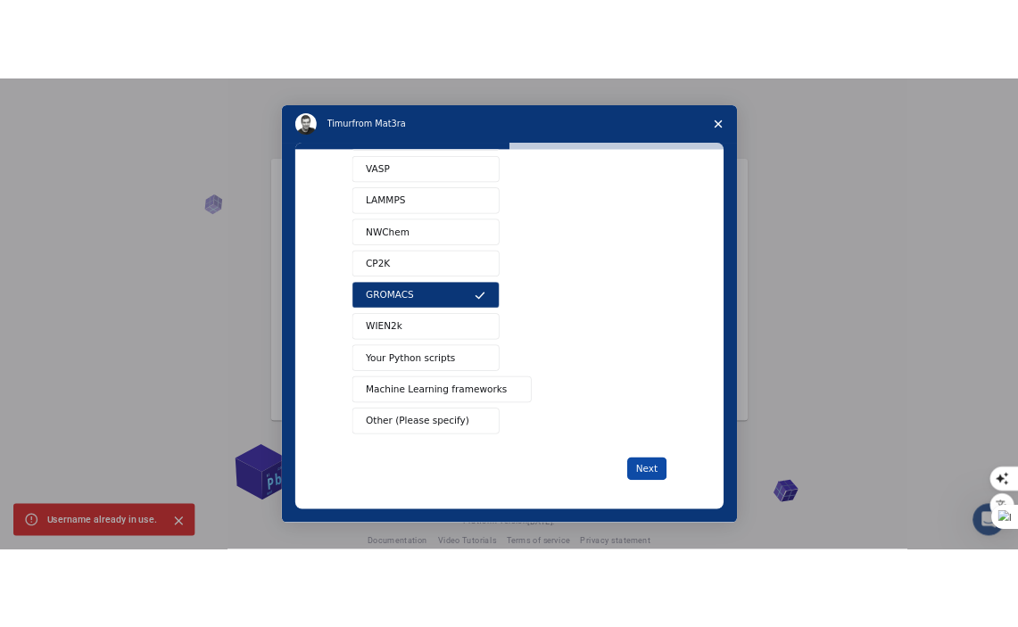
scroll to position [0, 0]
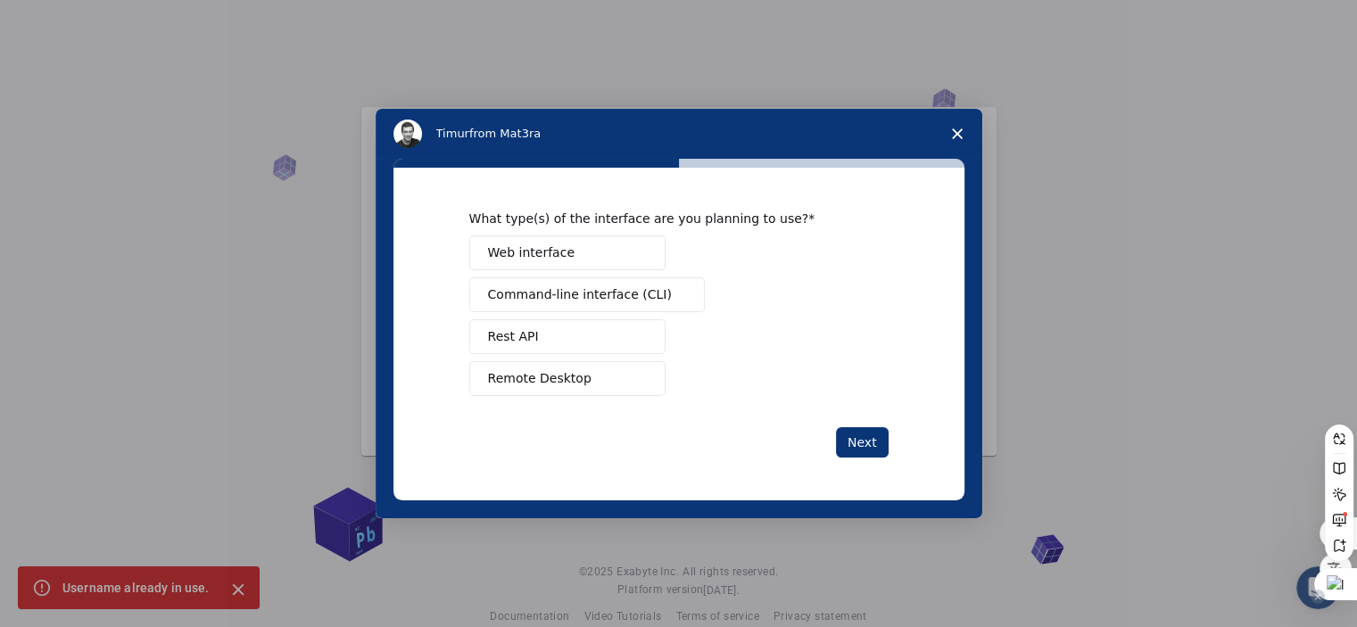
click at [1340, 581] on div at bounding box center [1336, 584] width 43 height 32
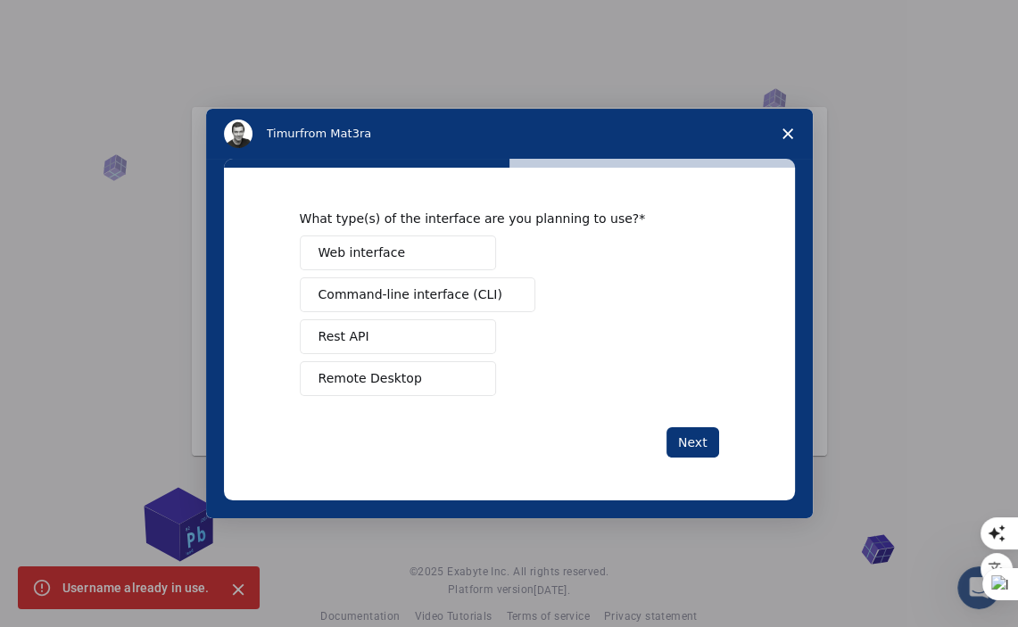
click at [356, 381] on span "Remote Desktop" at bounding box center [371, 378] width 104 height 19
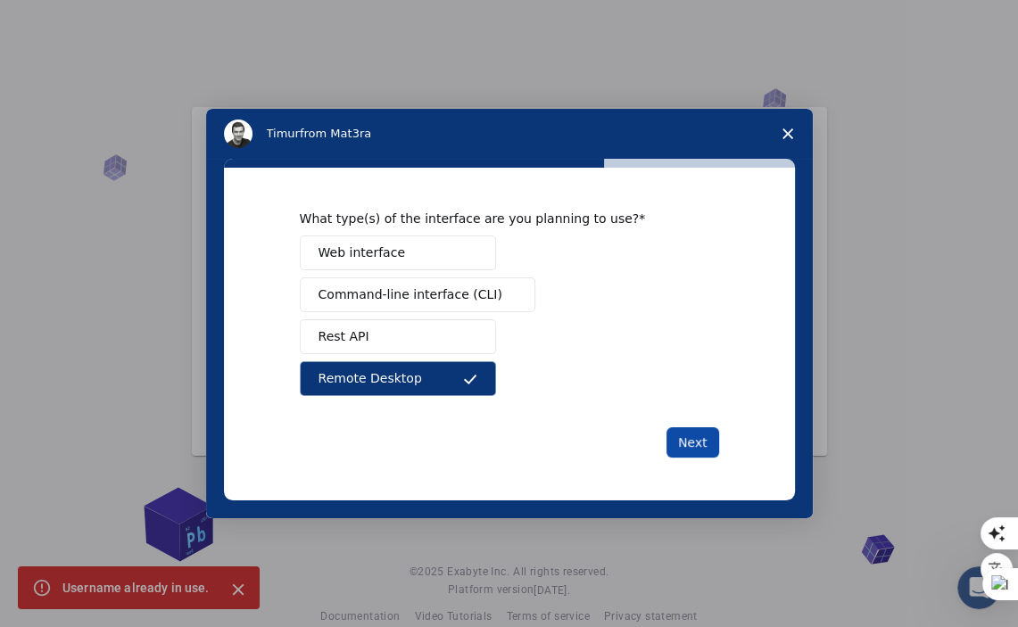
click at [687, 443] on button "Next" at bounding box center [693, 442] width 53 height 30
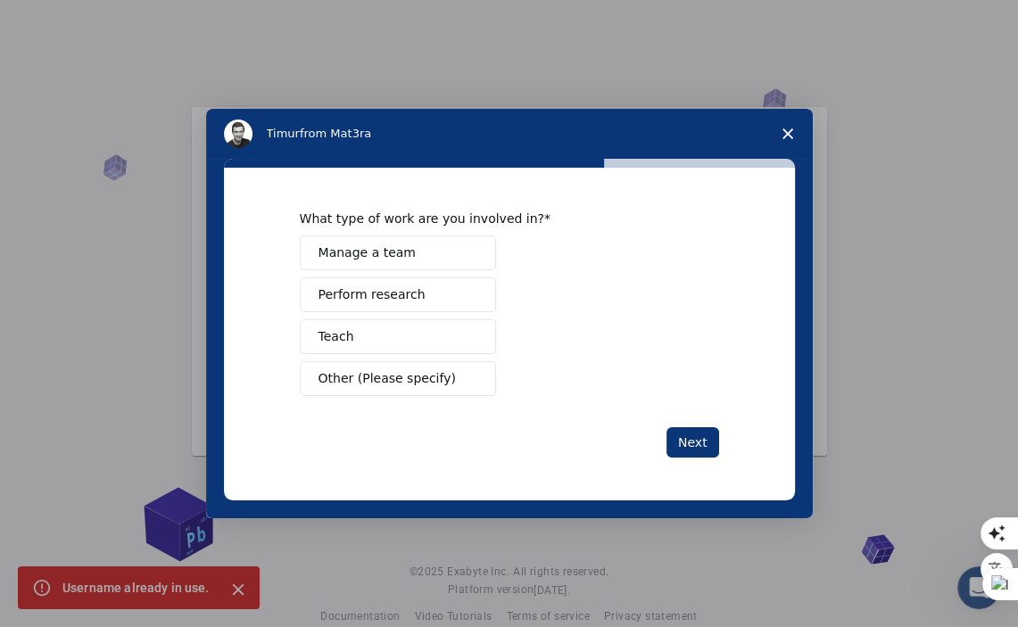
click at [346, 295] on span "Perform research" at bounding box center [372, 295] width 107 height 19
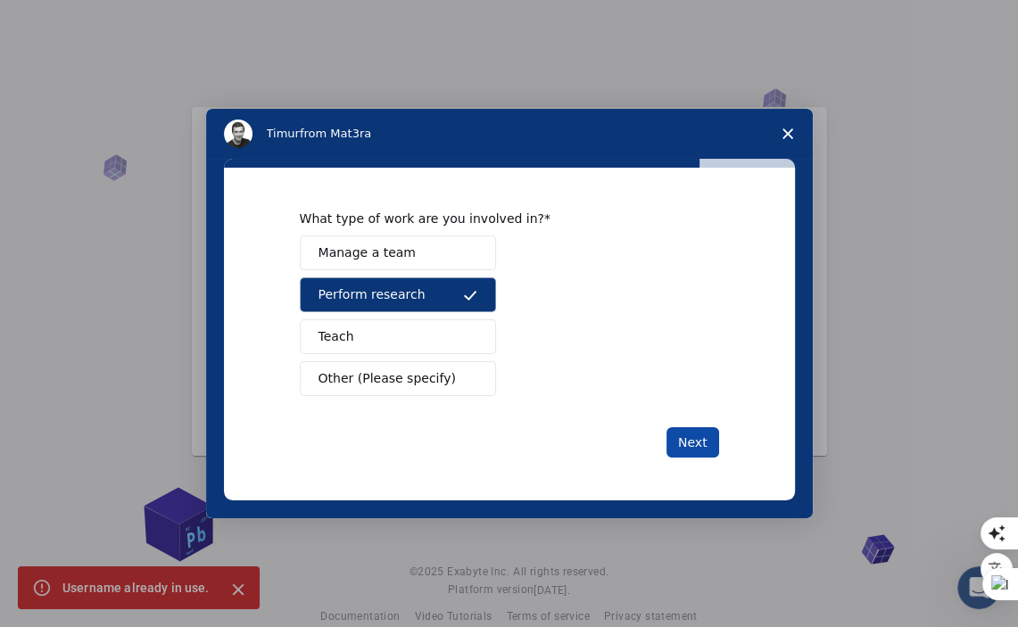
click at [693, 442] on button "Next" at bounding box center [693, 442] width 53 height 30
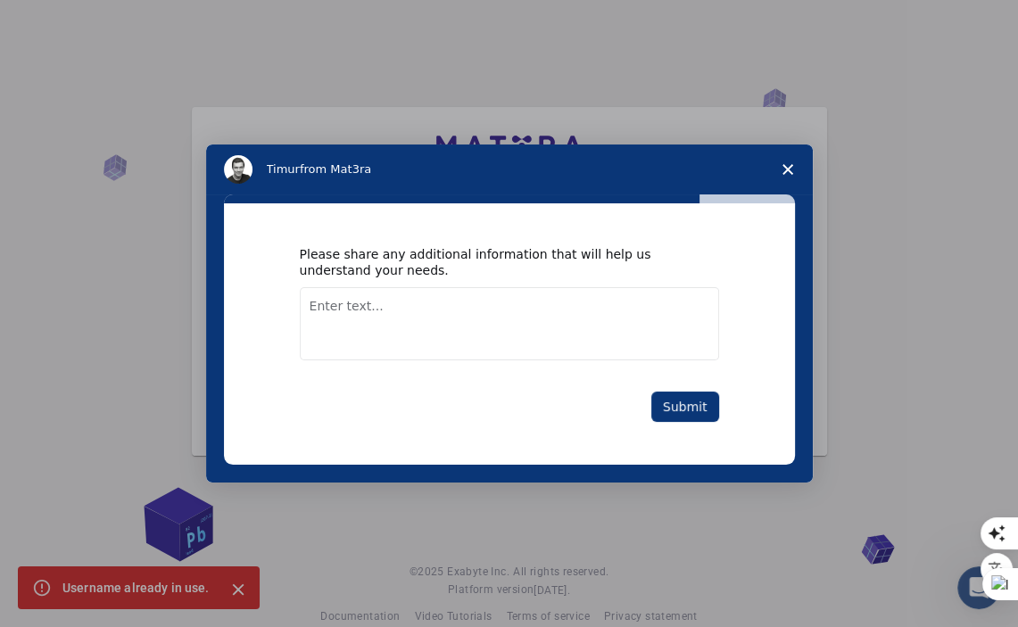
click at [330, 312] on textarea "Enter text..." at bounding box center [509, 323] width 419 height 73
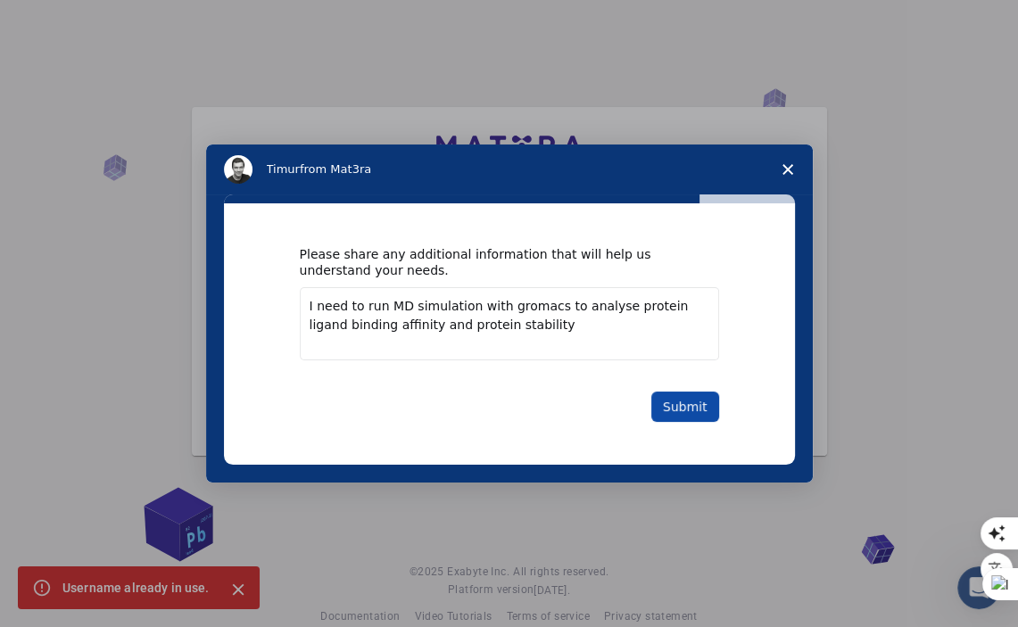
type textarea "I need to run MD simulation with gromacs to analyse protein ligand binding affi…"
click at [693, 406] on button "Submit" at bounding box center [685, 407] width 68 height 30
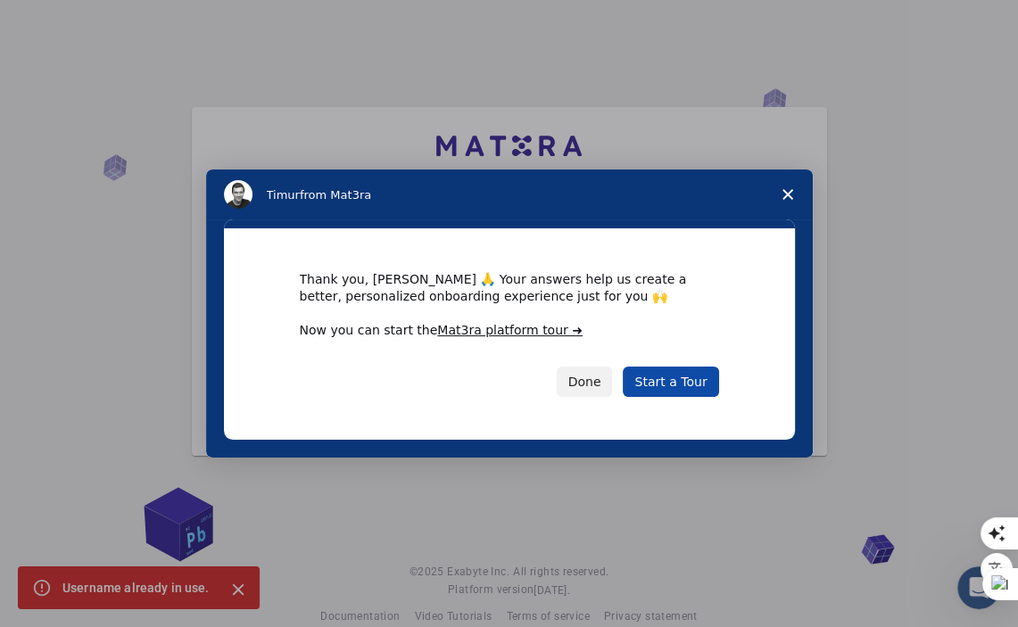
click at [672, 382] on link "Start a Tour" at bounding box center [670, 382] width 95 height 30
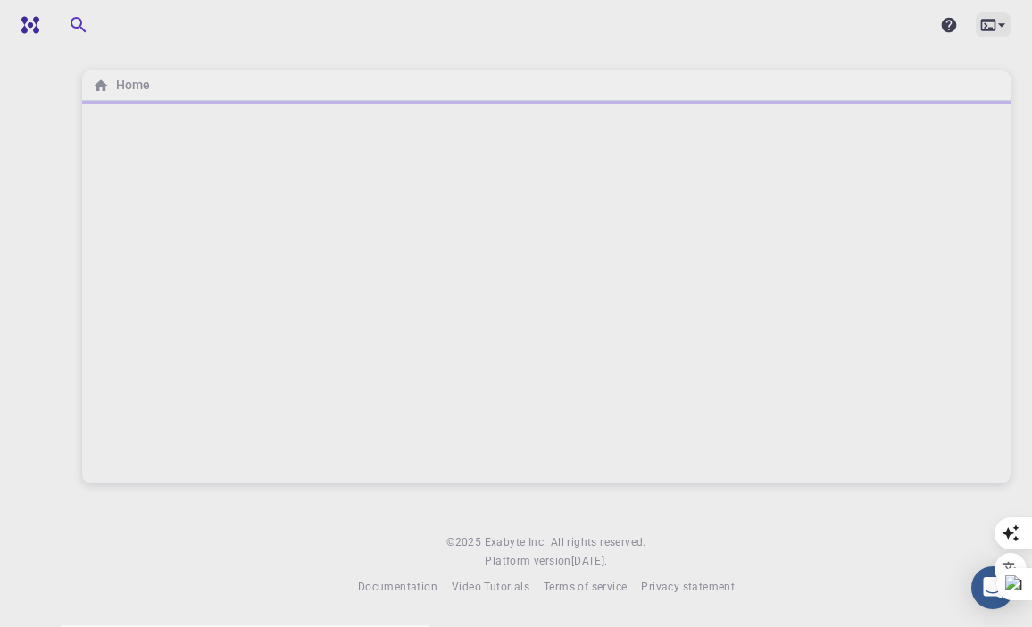
click at [985, 22] on icon at bounding box center [988, 25] width 18 height 18
click at [1003, 28] on div at bounding box center [516, 313] width 1032 height 627
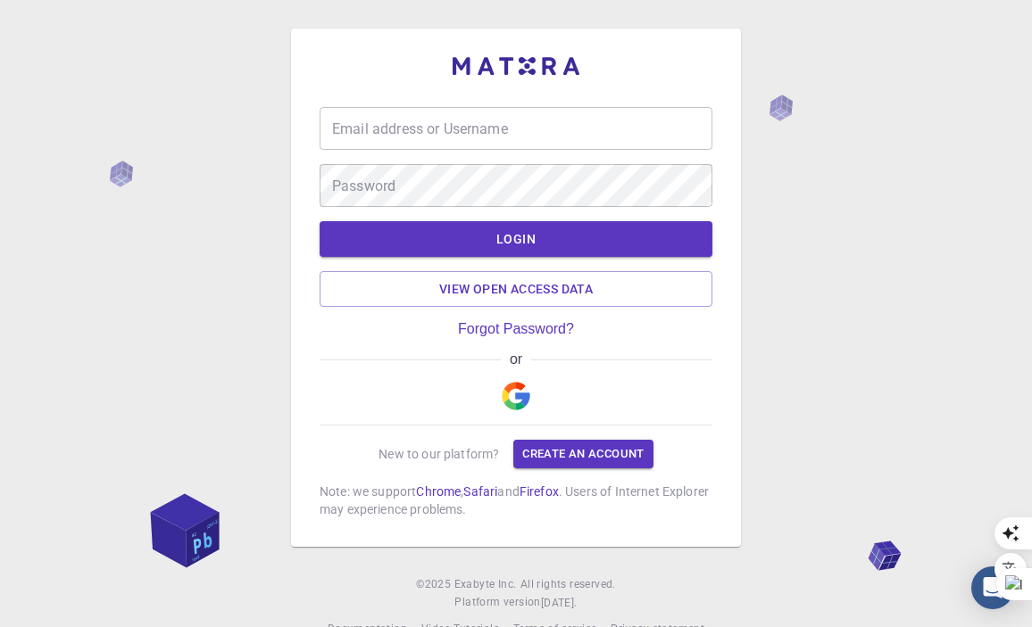
type input "samah77"
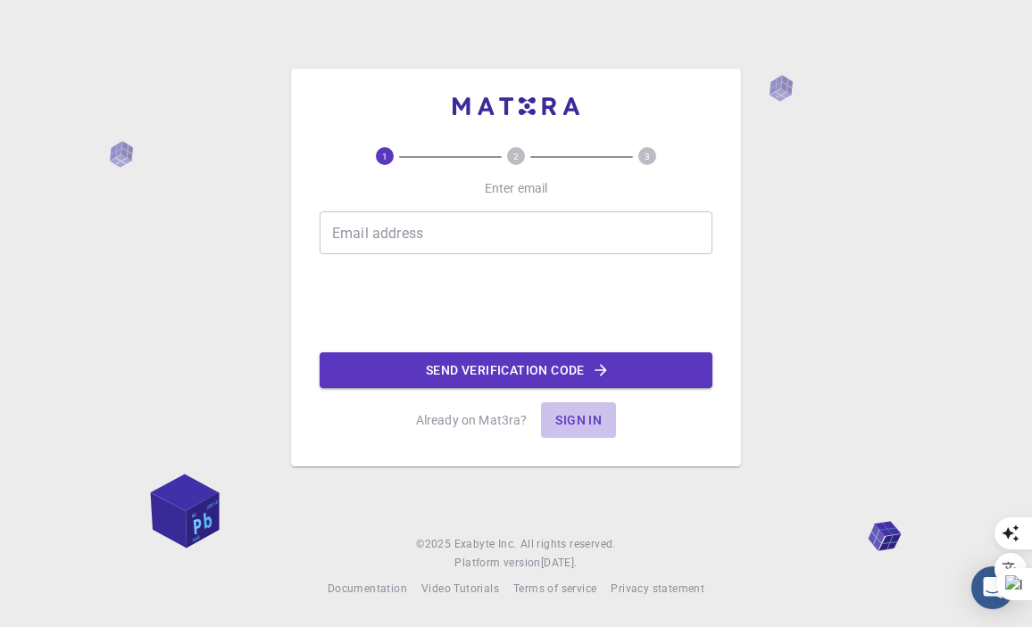
click at [575, 415] on button "Sign in" at bounding box center [578, 420] width 75 height 36
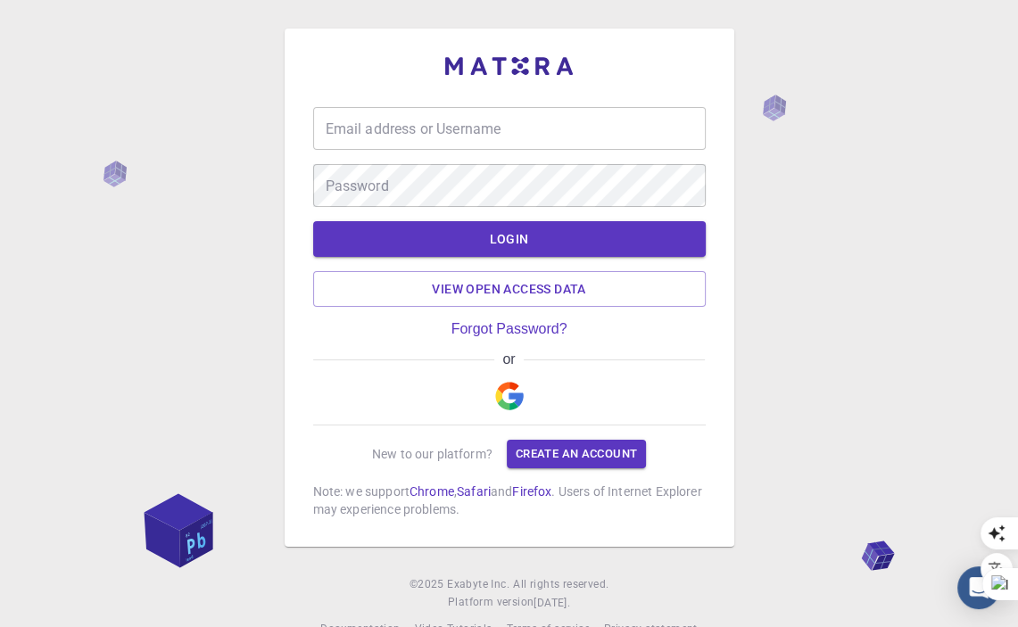
type input "samah77"
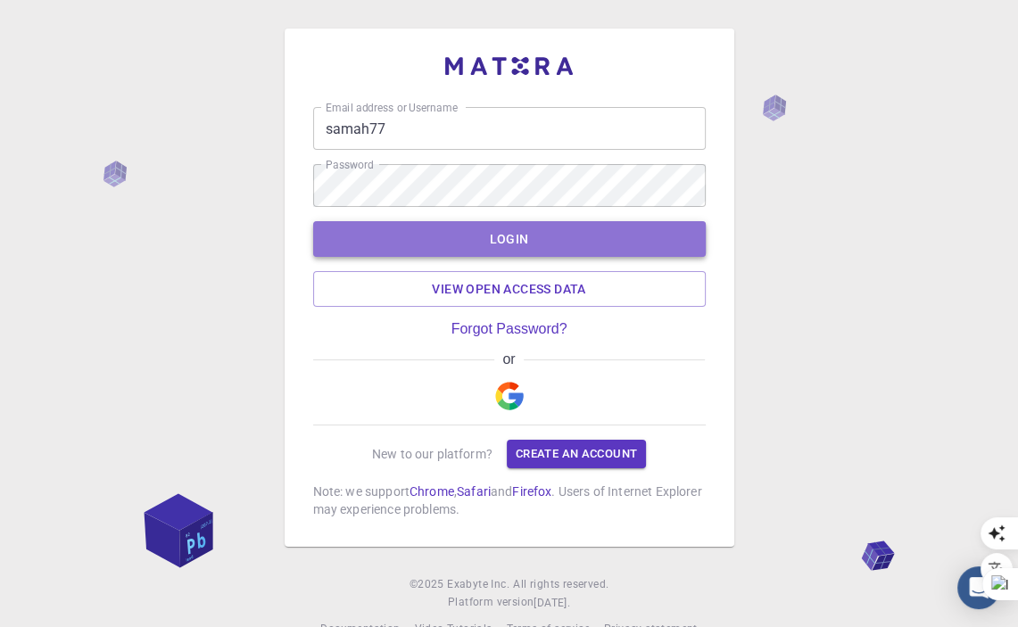
click at [509, 233] on button "LOGIN" at bounding box center [509, 239] width 393 height 36
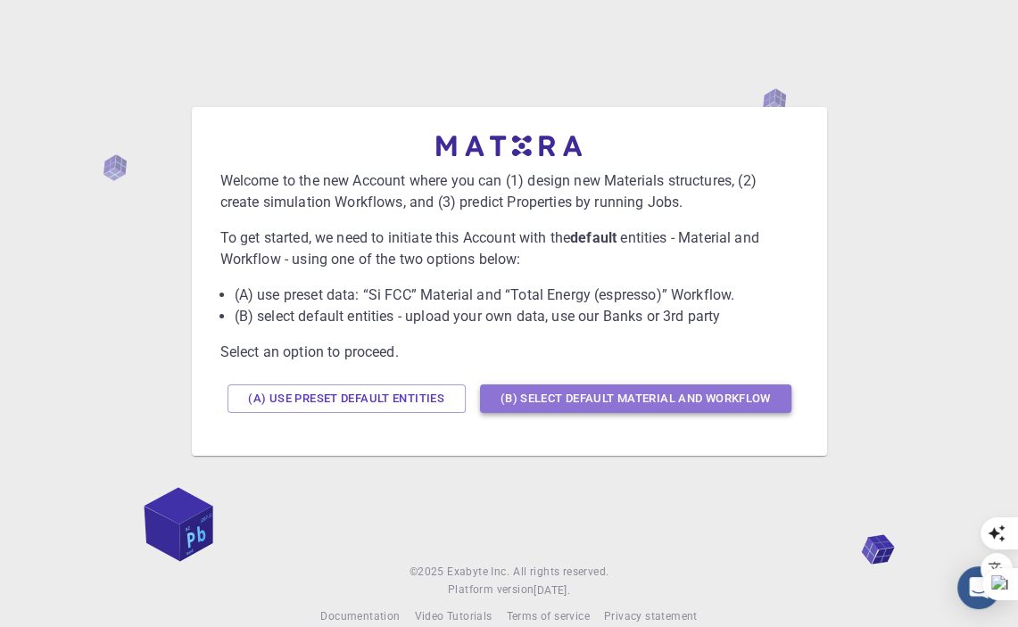
click at [577, 395] on button "(B) Select default material and workflow" at bounding box center [635, 399] width 311 height 29
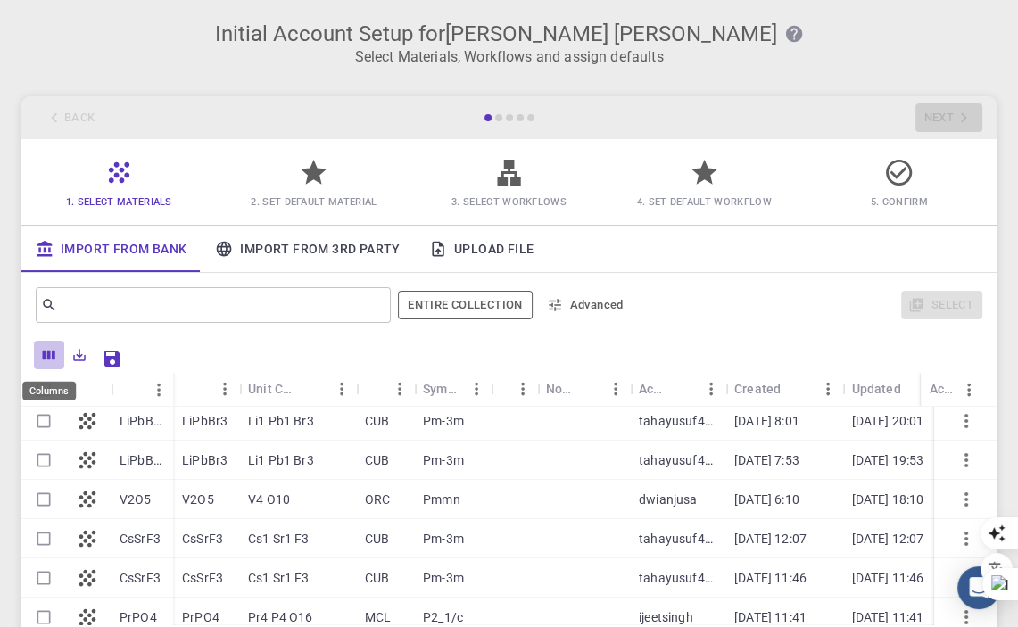
click at [46, 356] on icon "Columns" at bounding box center [49, 355] width 16 height 16
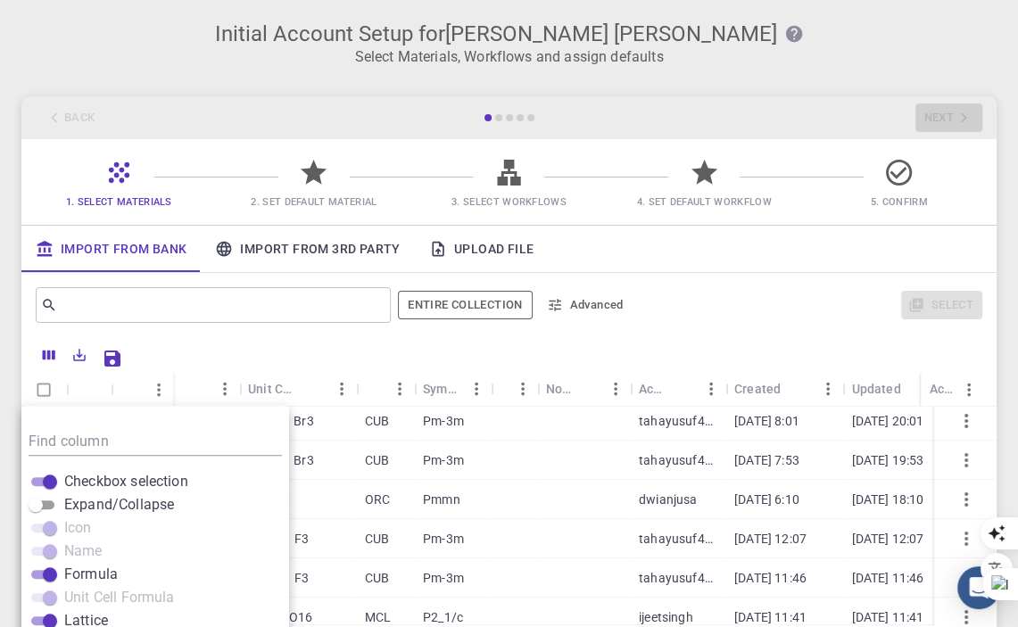
click at [277, 343] on div at bounding box center [556, 356] width 853 height 31
